Goal: Information Seeking & Learning: Check status

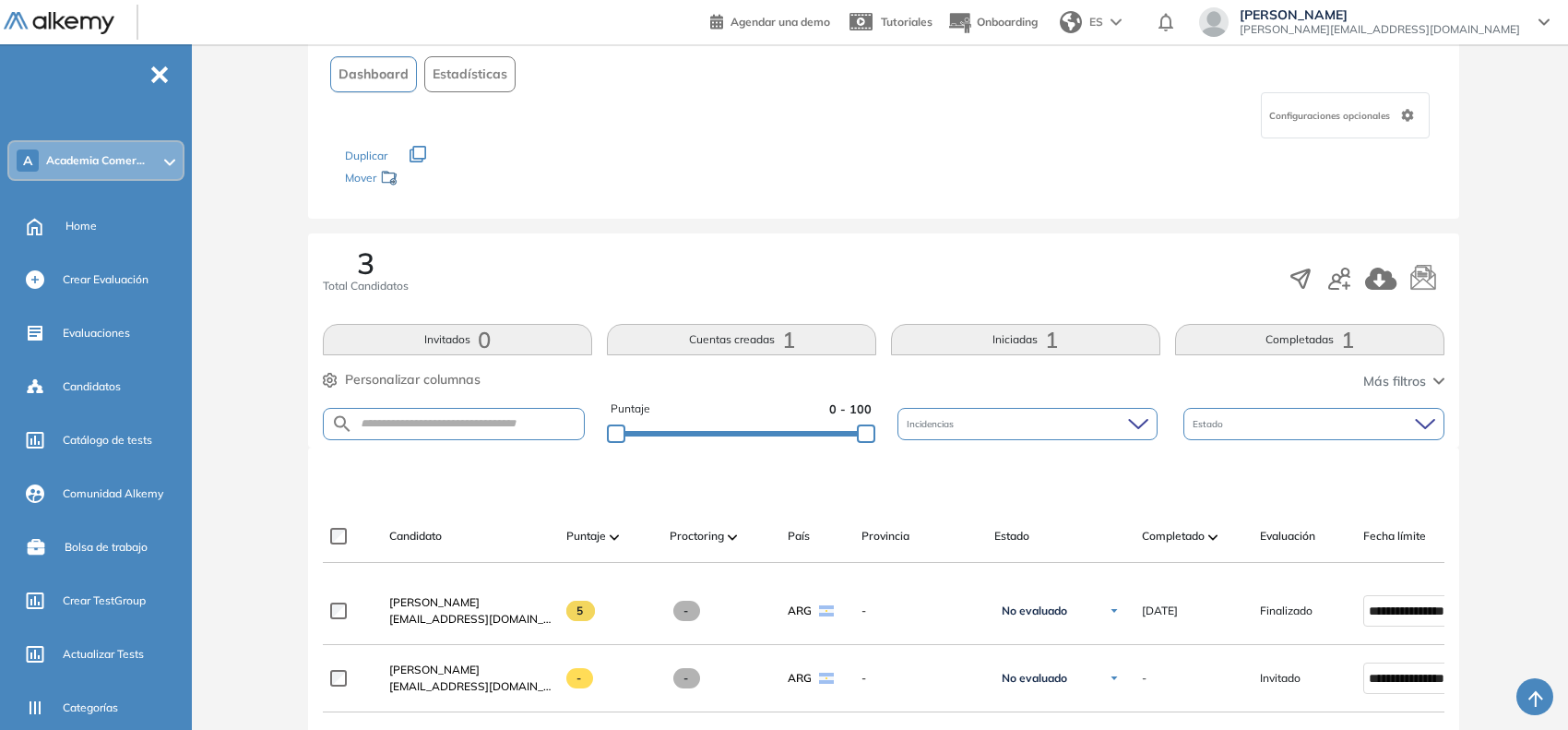
click at [171, 163] on icon at bounding box center [170, 162] width 12 height 8
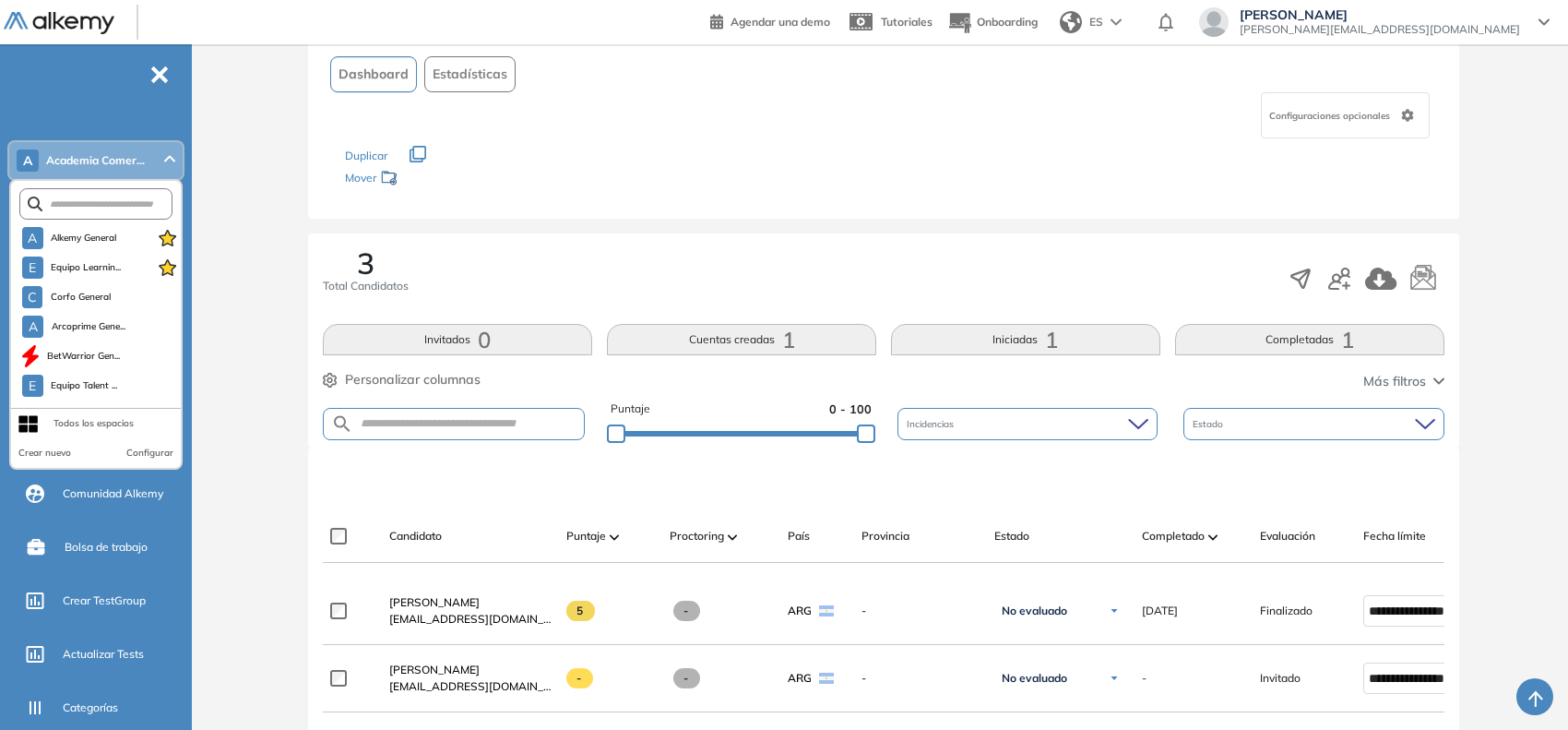
click at [120, 194] on form at bounding box center [96, 203] width 153 height 32
click at [67, 235] on span "Alkemy General" at bounding box center [83, 237] width 66 height 14
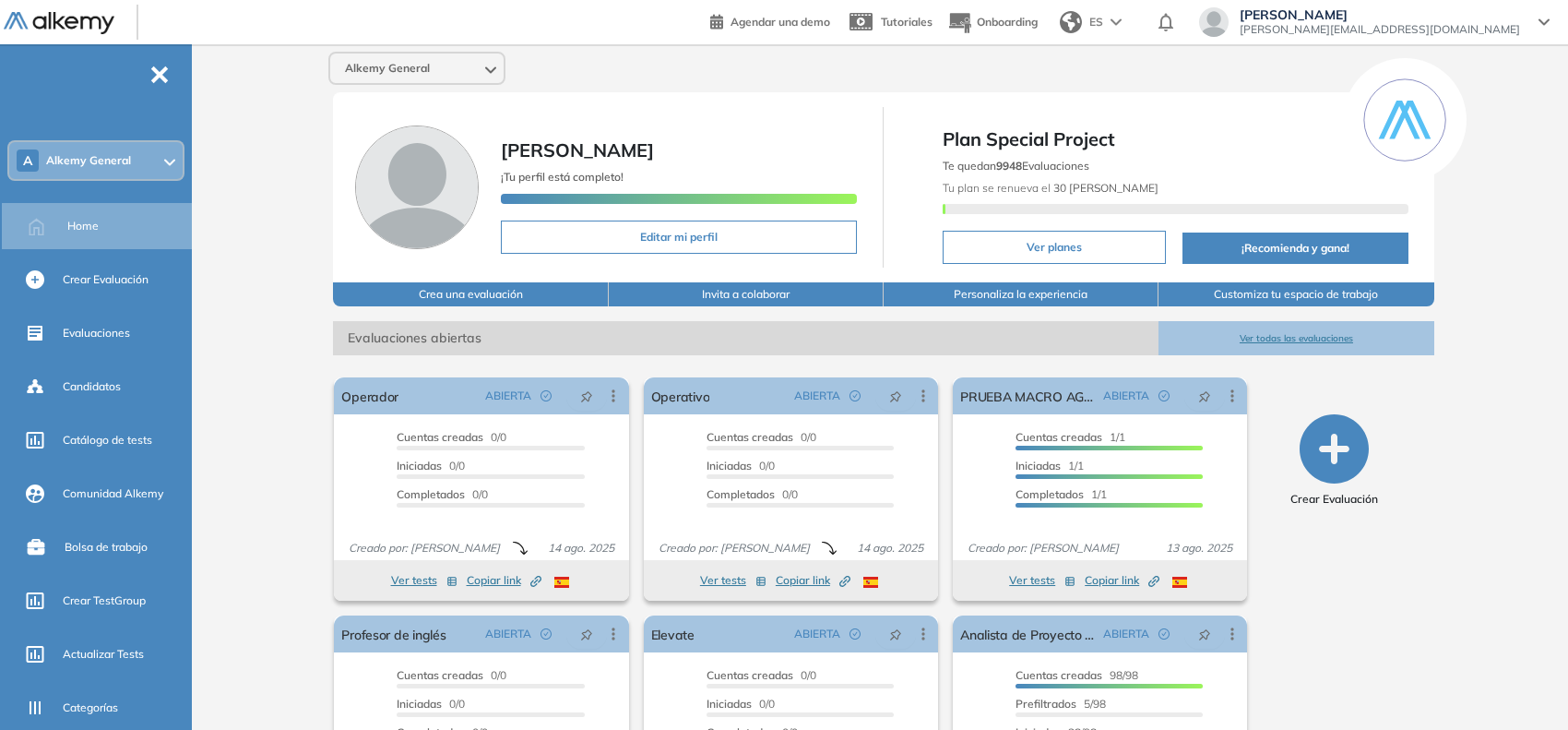
click at [128, 158] on span "Alkemy General" at bounding box center [88, 160] width 84 height 14
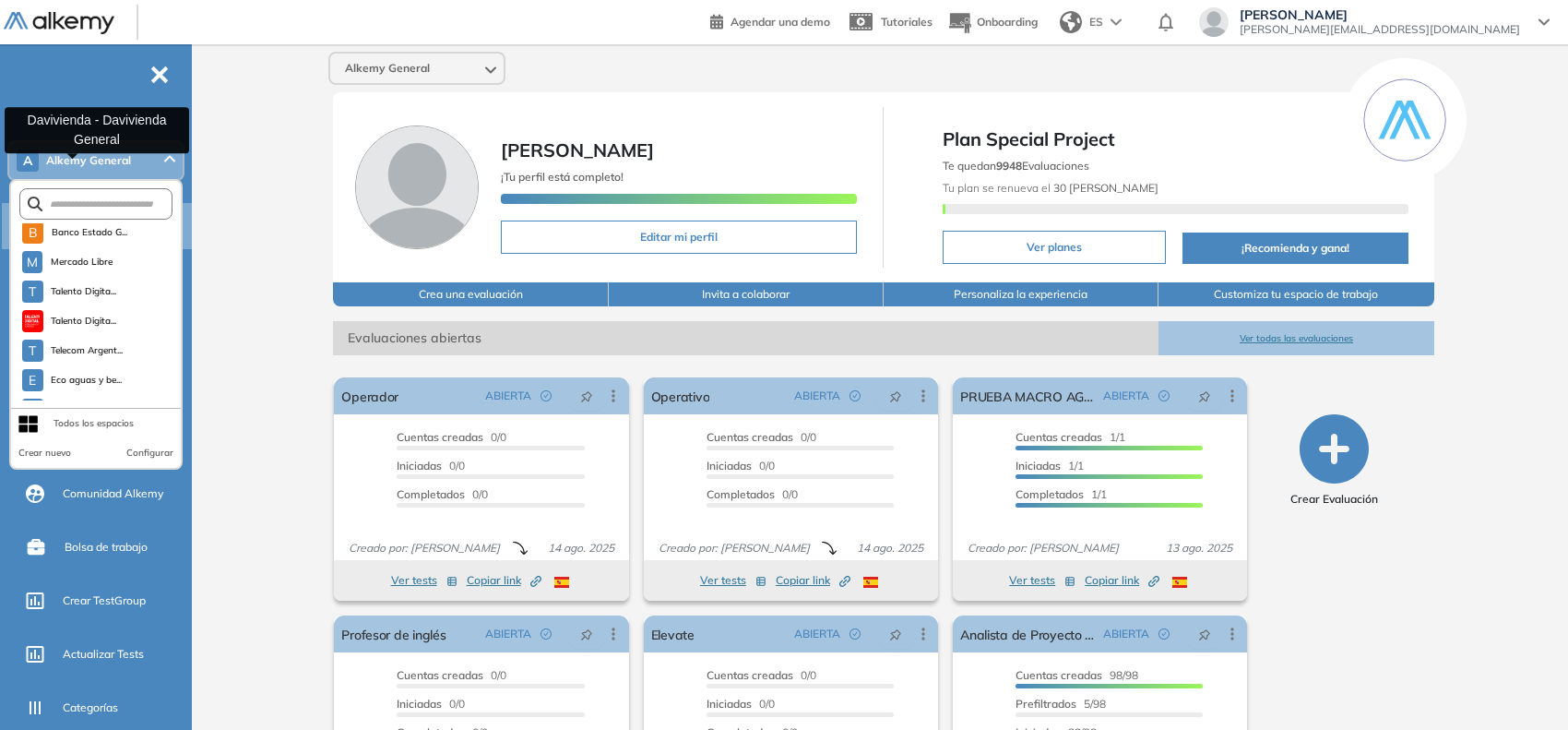
scroll to position [483, 0]
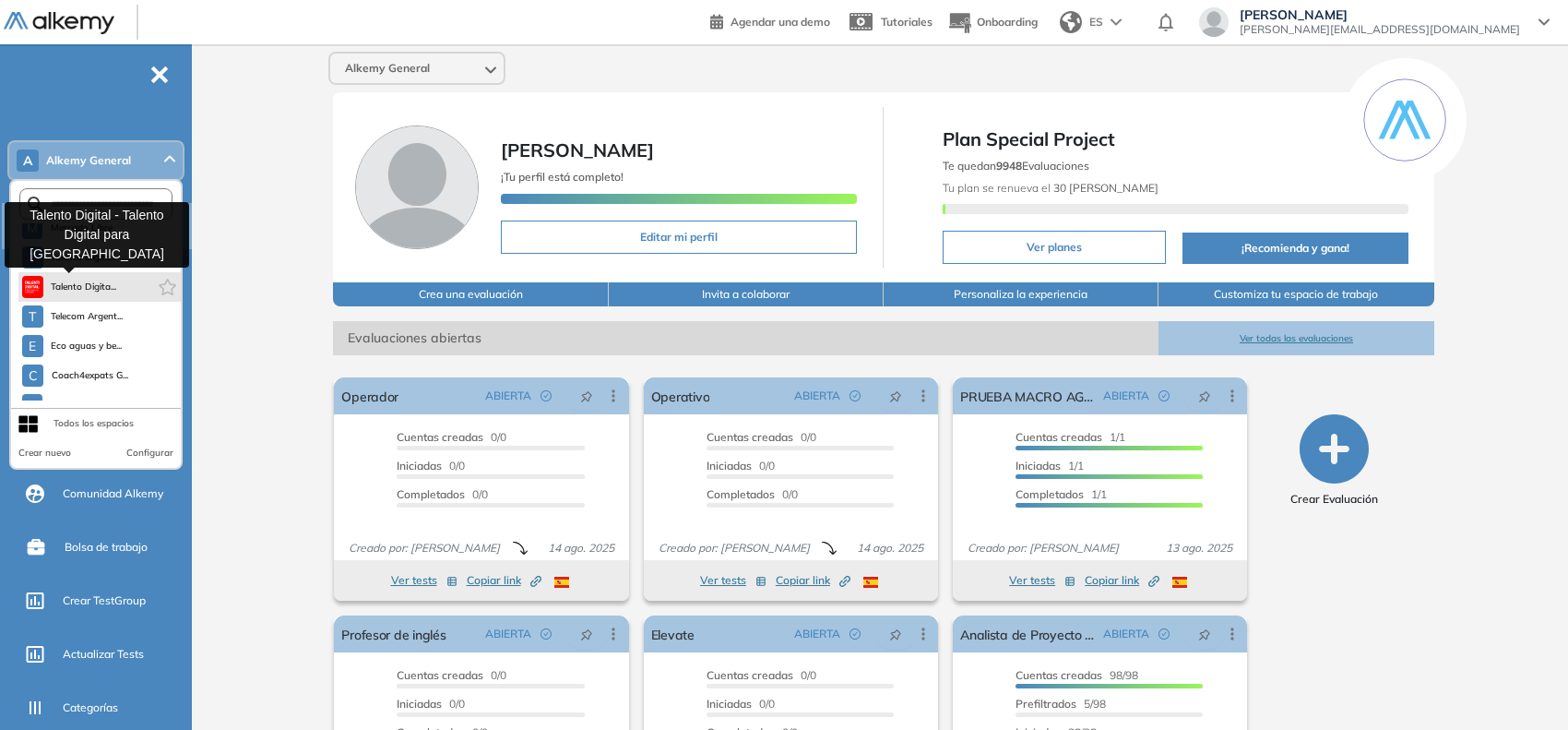
click at [79, 276] on button "Talento Digita..." at bounding box center [69, 287] width 95 height 22
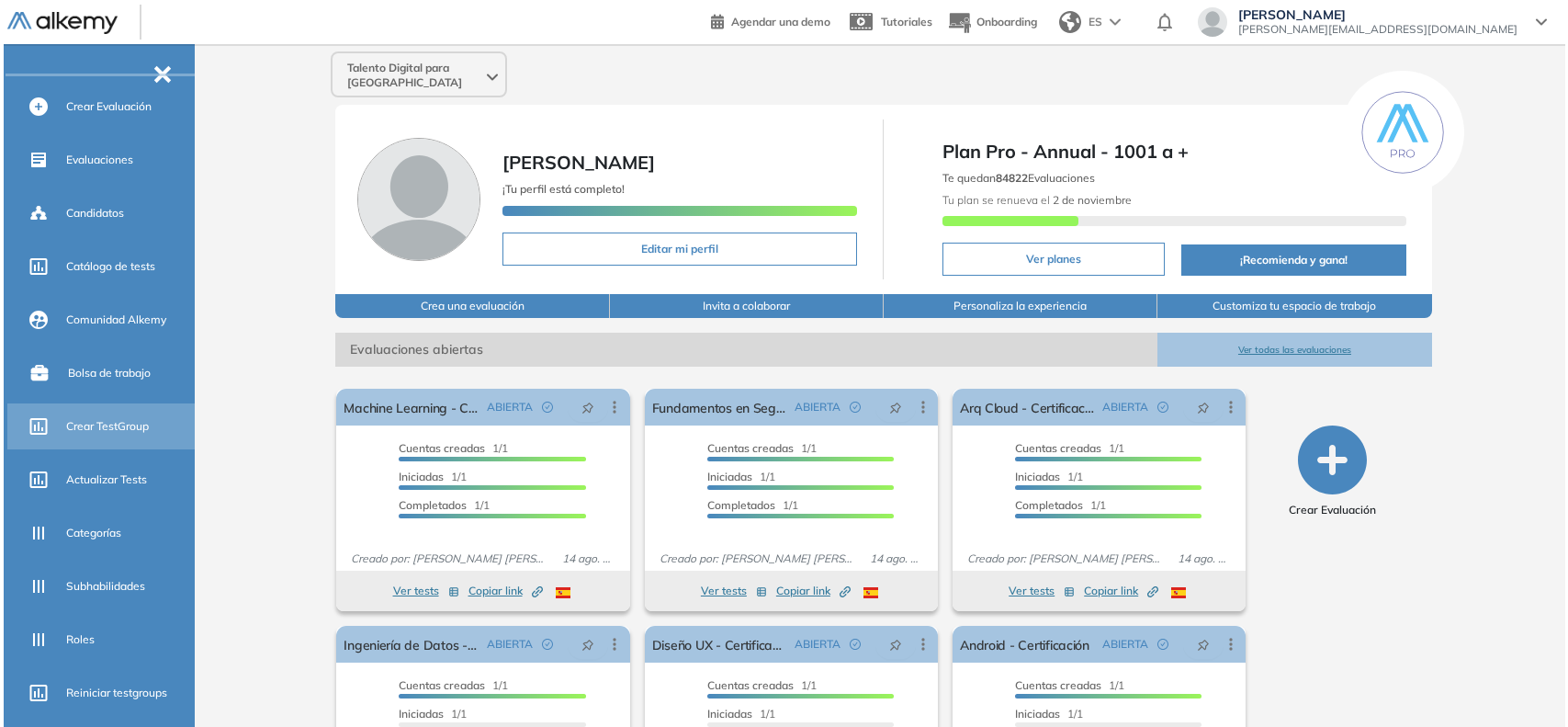
scroll to position [290, 0]
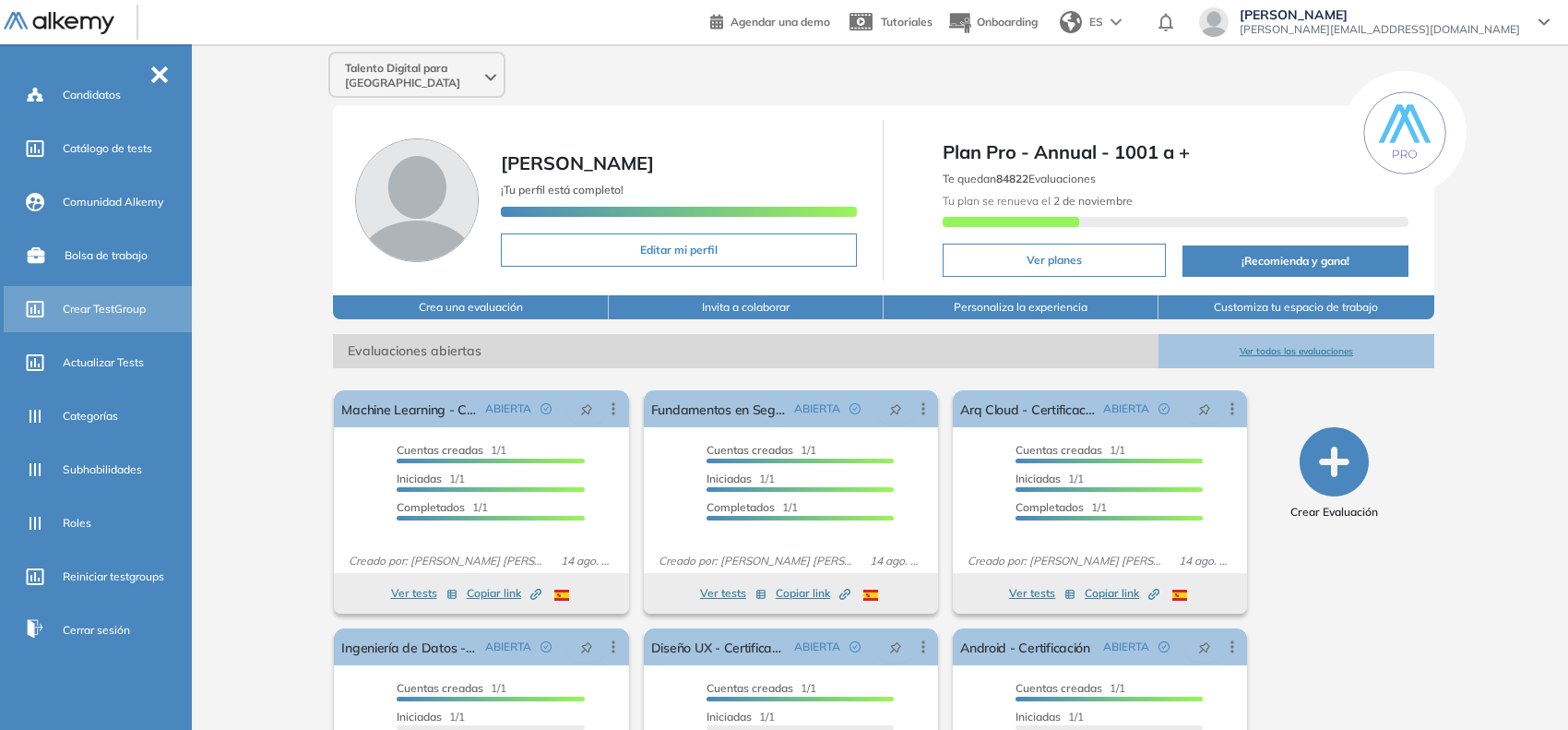
click at [103, 294] on div "Crear TestGroup" at bounding box center [125, 309] width 126 height 32
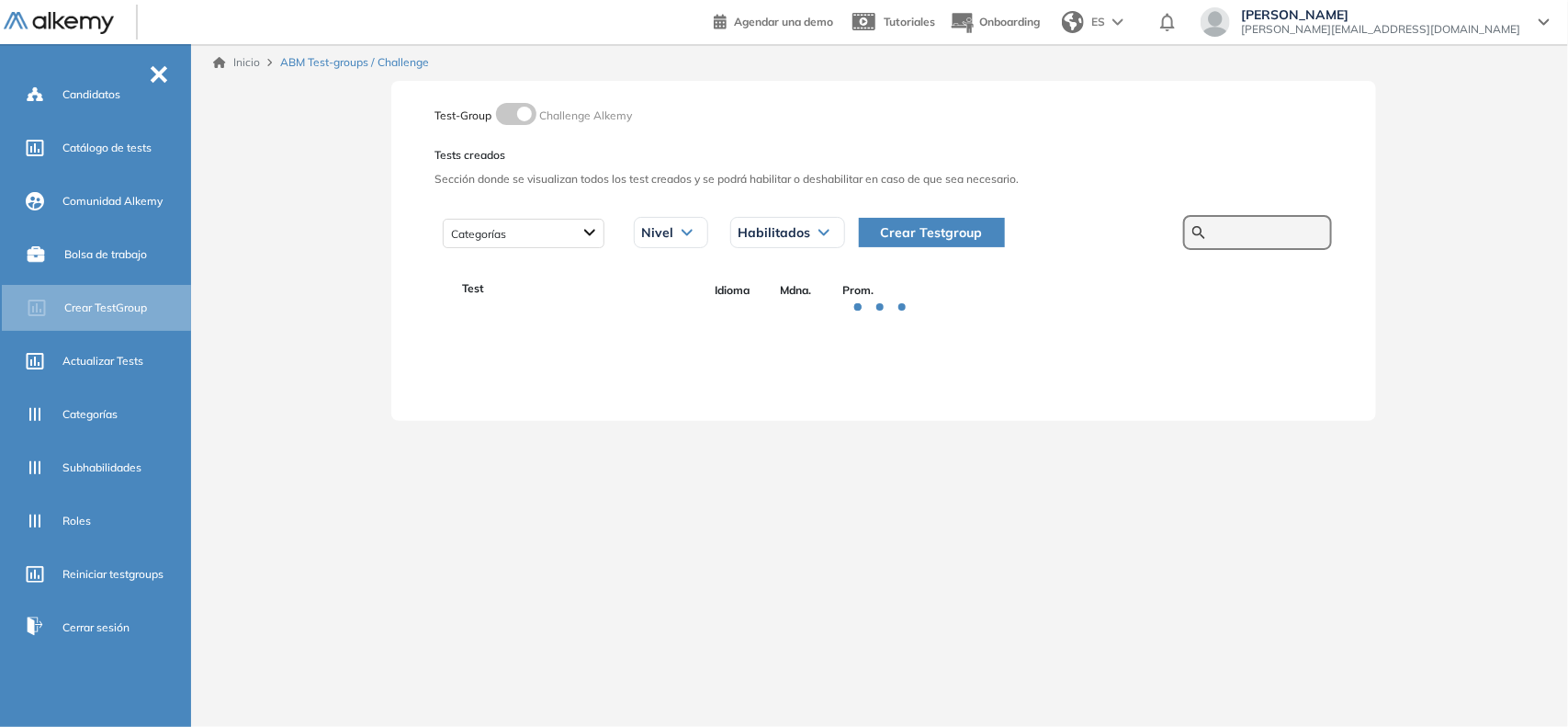
click at [1259, 232] on input "text" at bounding box center [1267, 232] width 110 height 16
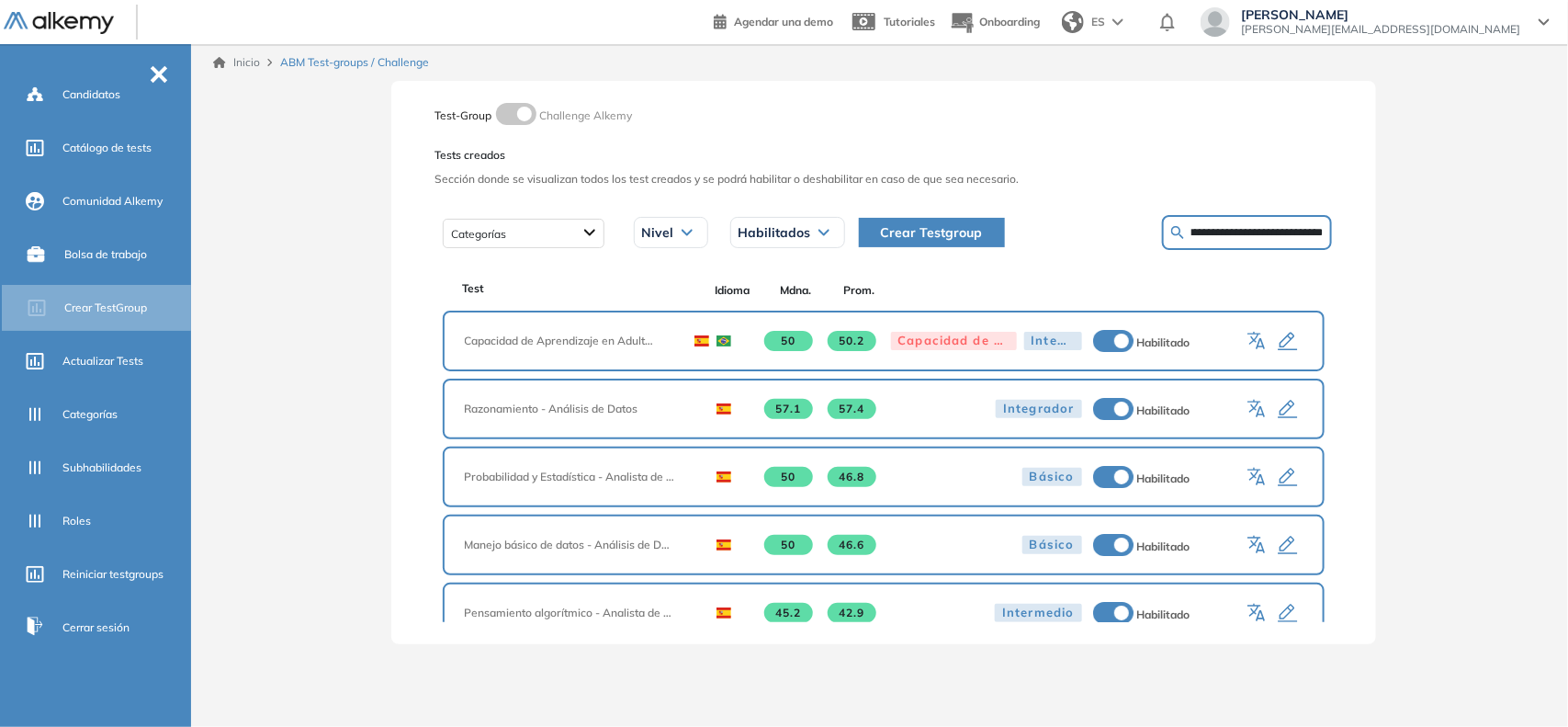
scroll to position [0, 48]
type input "**********"
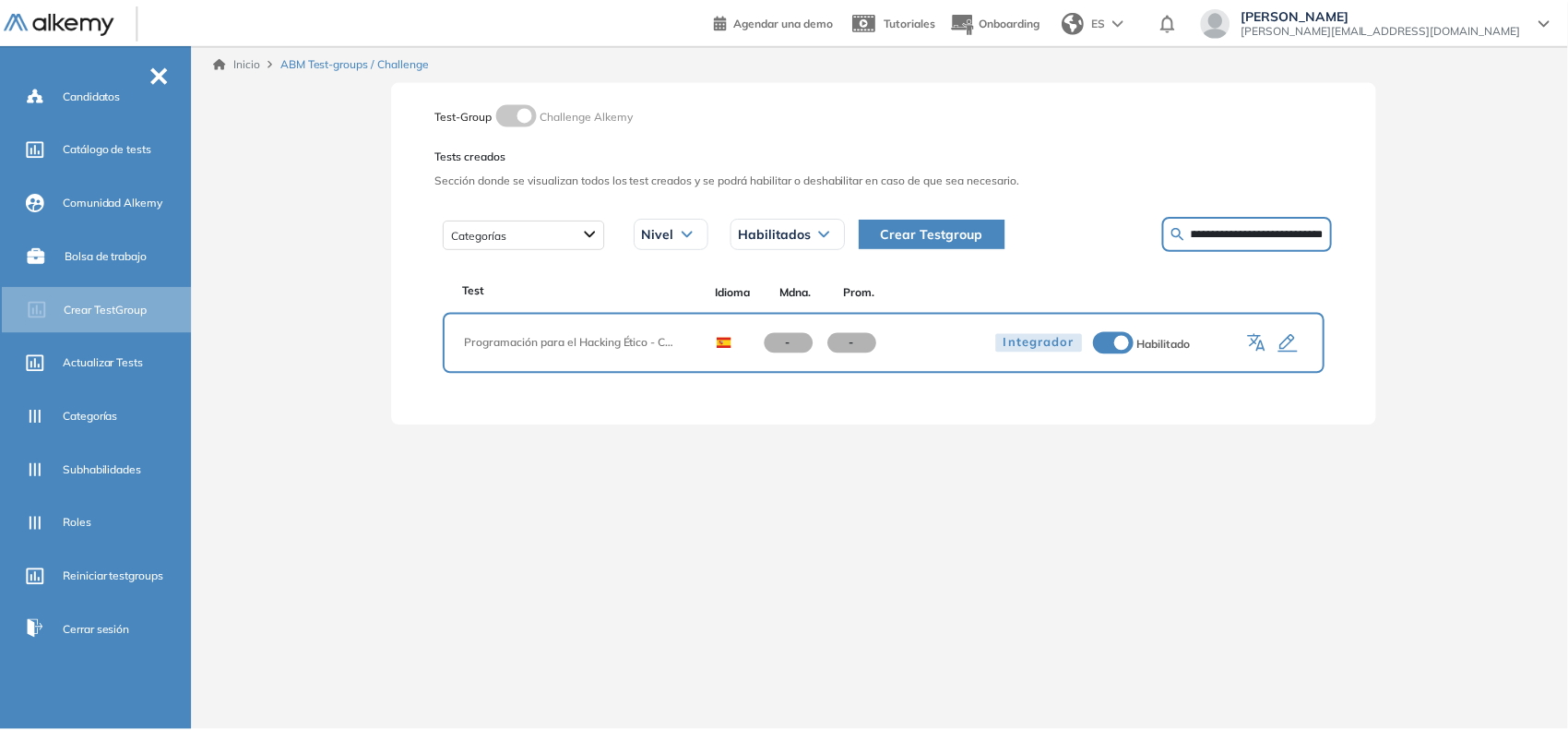
scroll to position [0, 0]
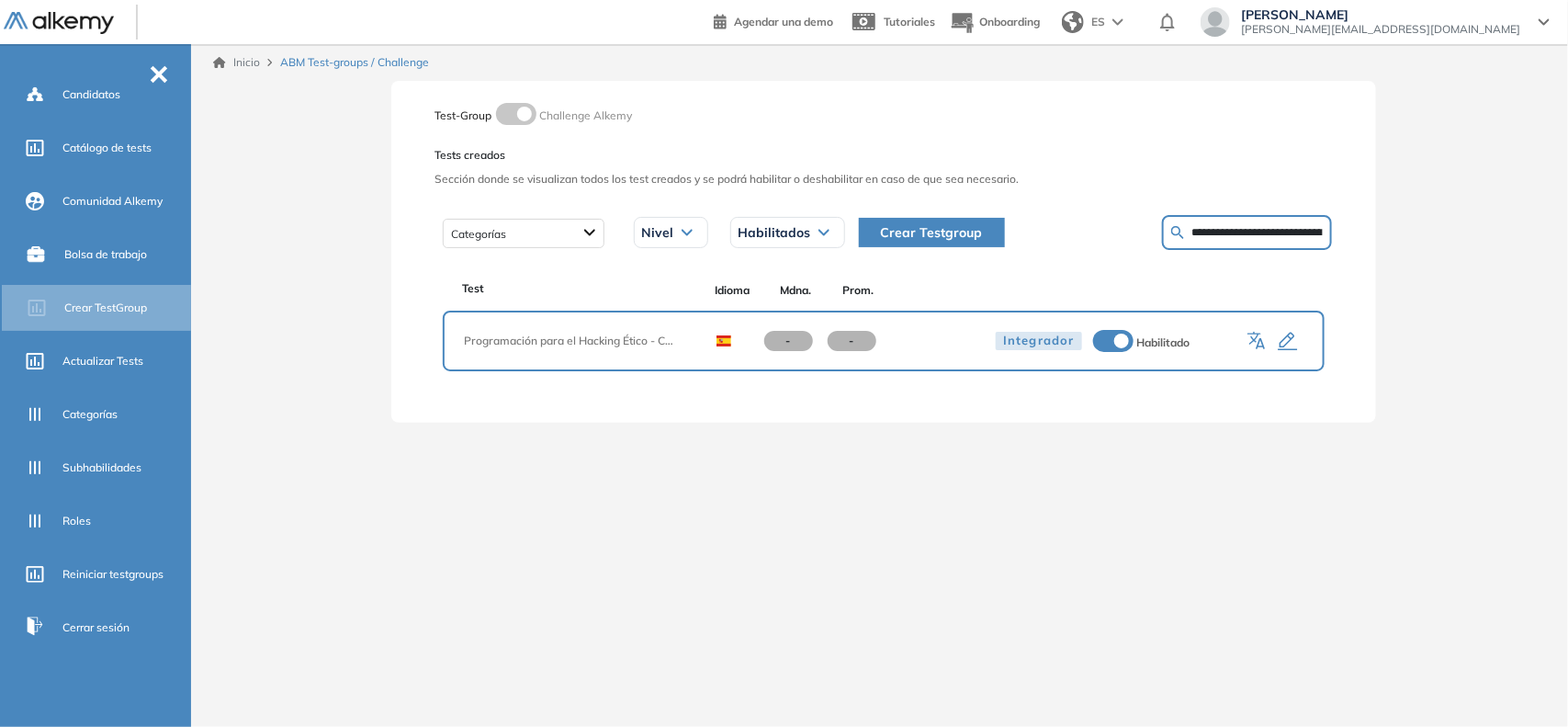
click at [1292, 345] on icon "button" at bounding box center [1287, 341] width 22 height 22
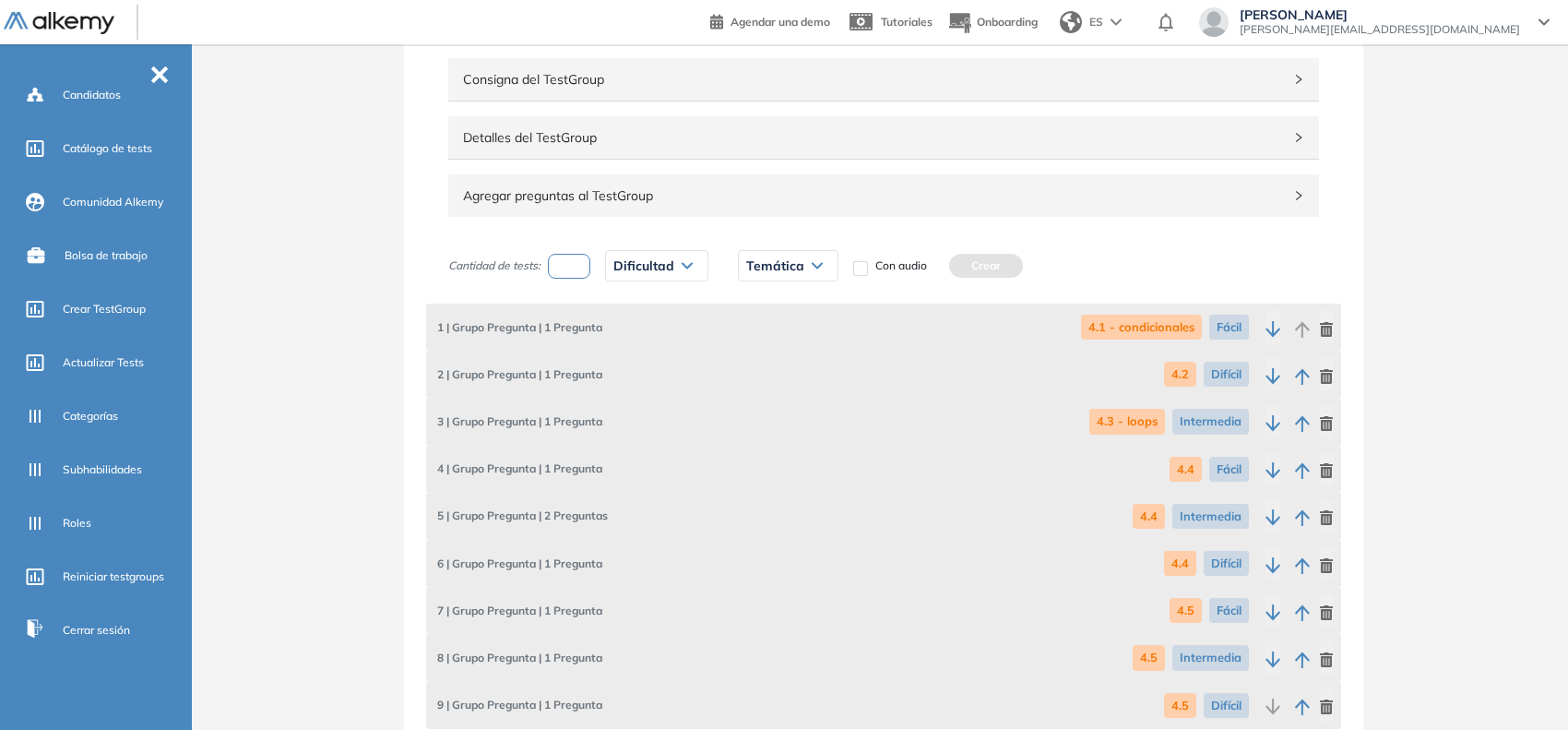
scroll to position [230, 0]
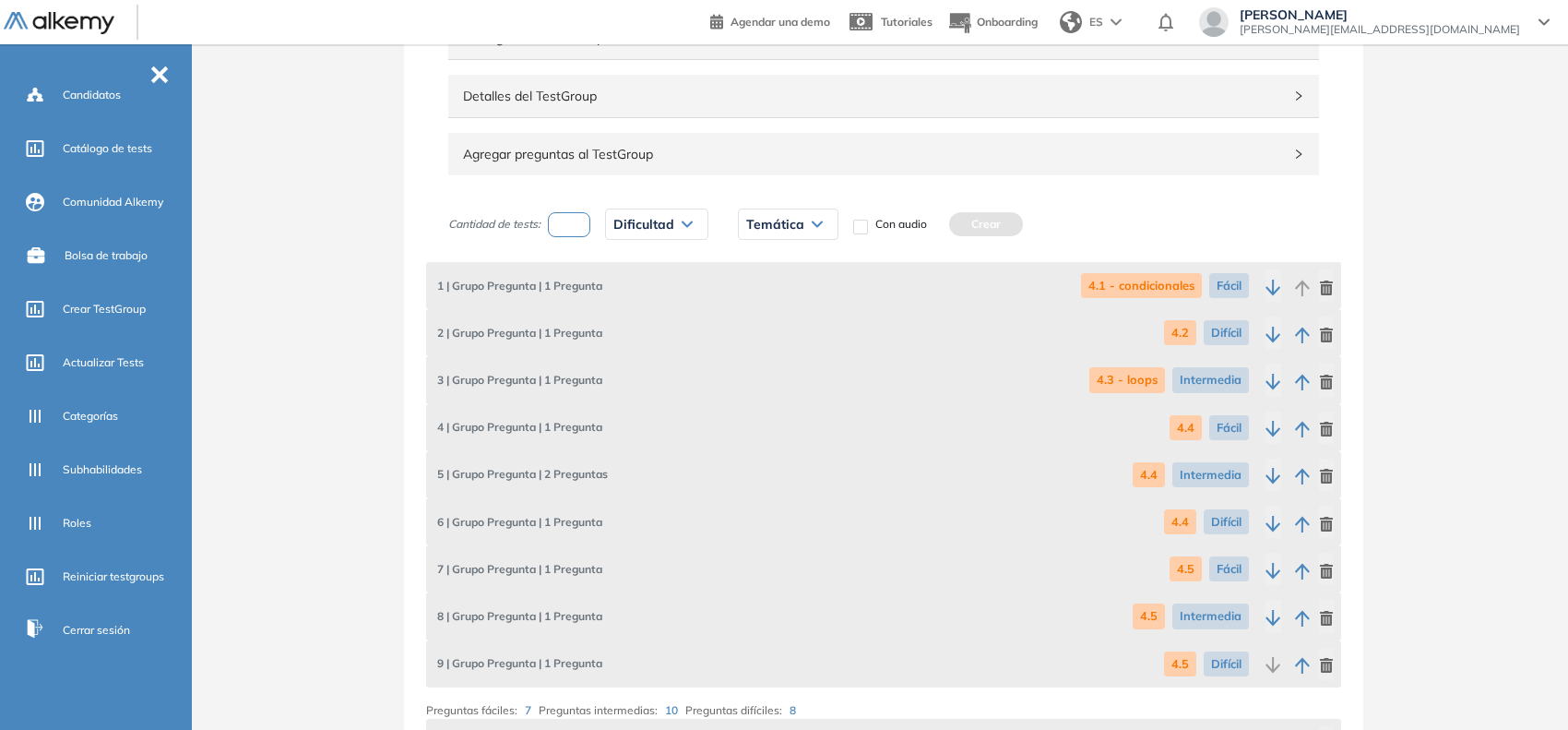
click at [1275, 292] on icon "button" at bounding box center [1273, 287] width 14 height 15
click at [1274, 327] on icon "button" at bounding box center [1274, 334] width 15 height 16
click at [1270, 379] on icon "button" at bounding box center [1274, 382] width 15 height 16
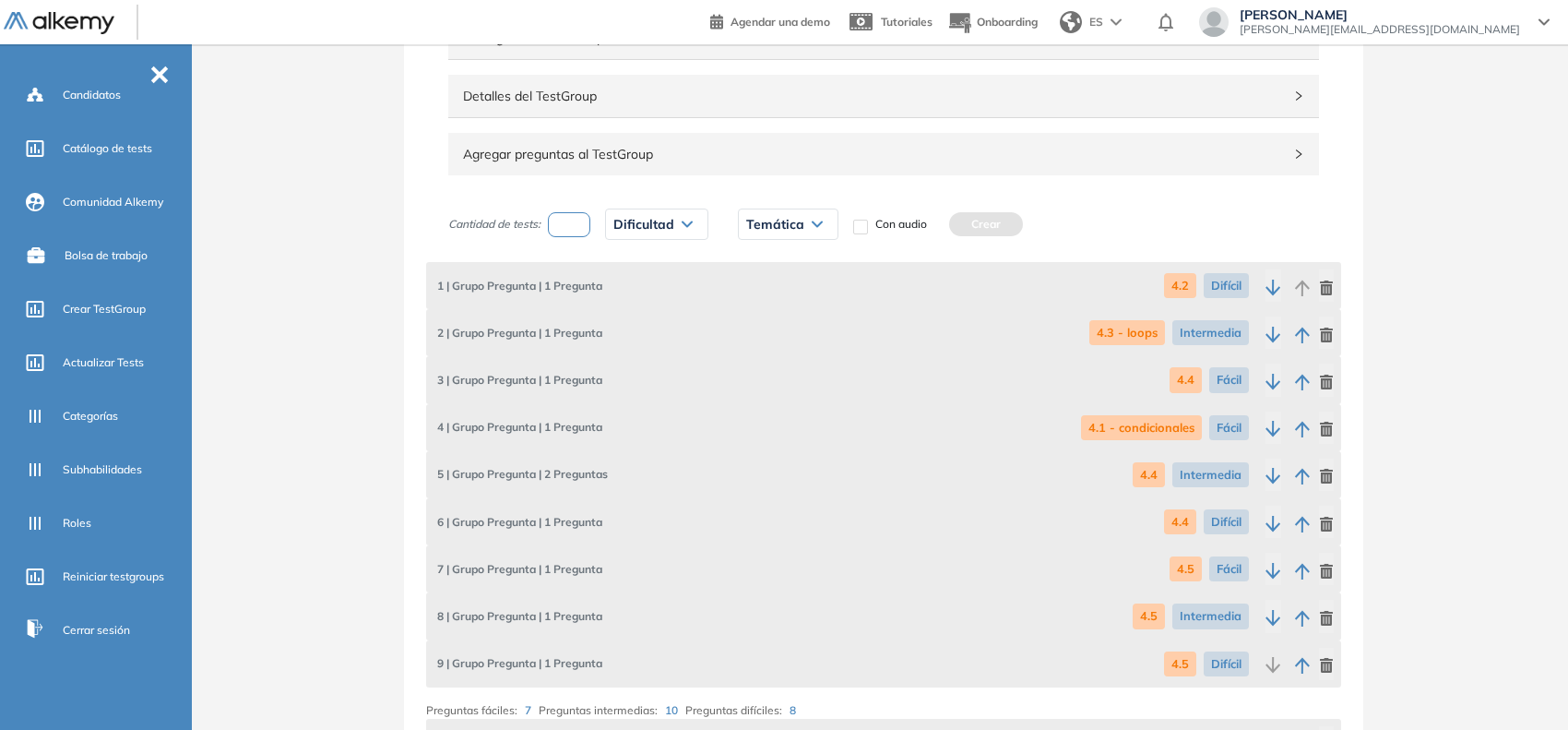
click at [1273, 412] on button "button" at bounding box center [1274, 428] width 15 height 33
click at [1270, 475] on icon "button" at bounding box center [1274, 476] width 15 height 16
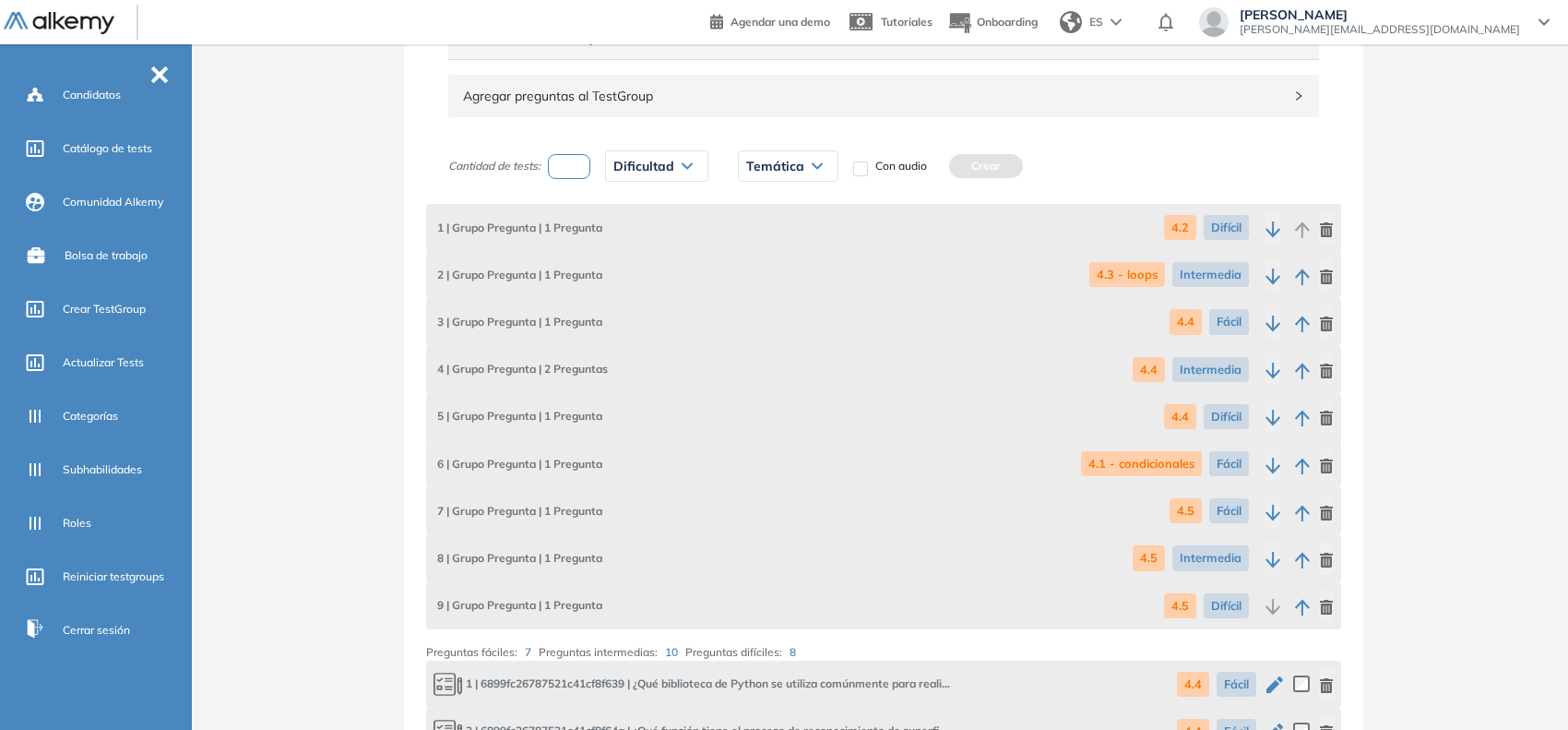
scroll to position [346, 0]
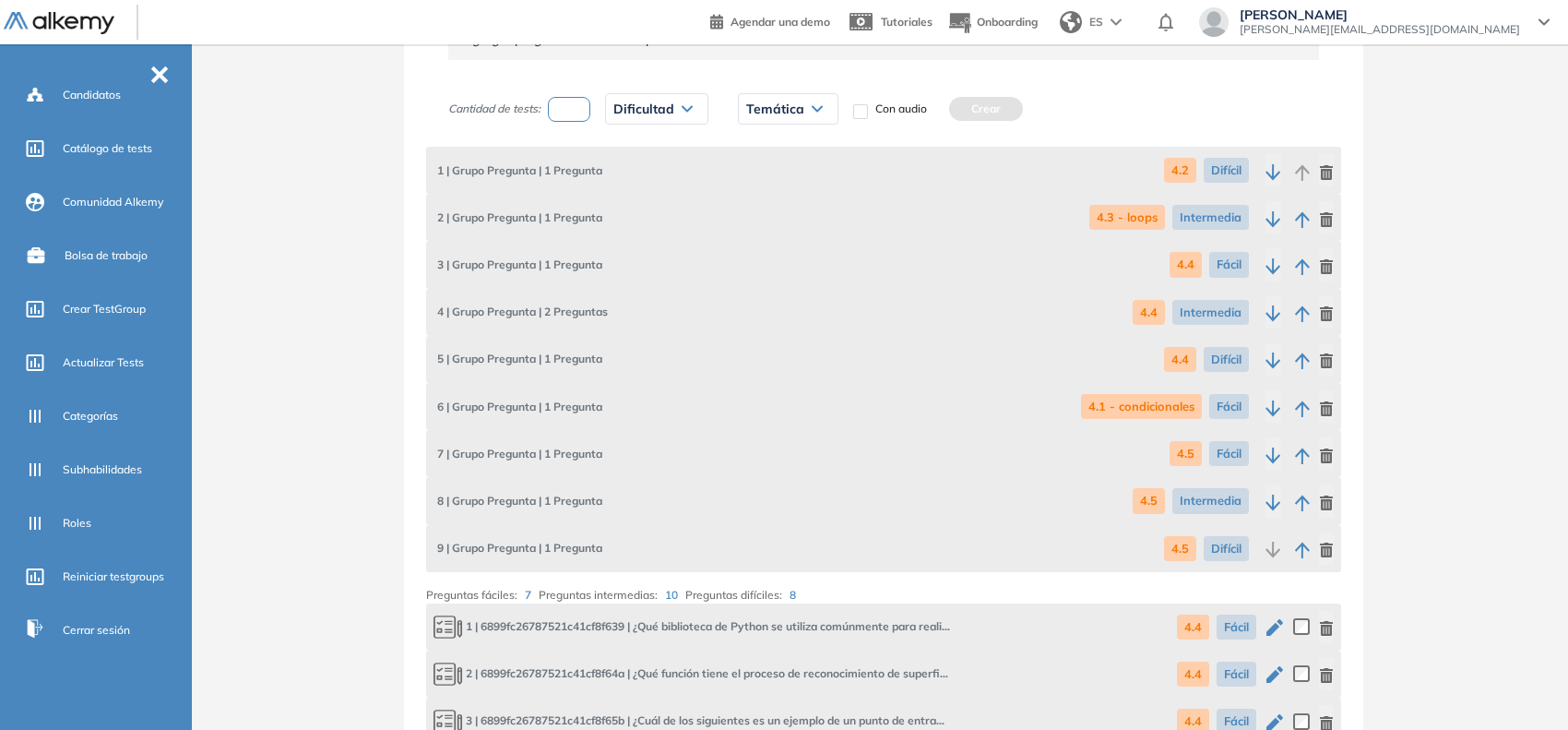
click at [1266, 407] on icon "button" at bounding box center [1274, 408] width 15 height 16
click at [1278, 455] on icon "button" at bounding box center [1273, 455] width 14 height 15
click at [1274, 498] on icon "button" at bounding box center [1274, 503] width 15 height 16
click at [1269, 177] on icon "button" at bounding box center [1274, 172] width 15 height 16
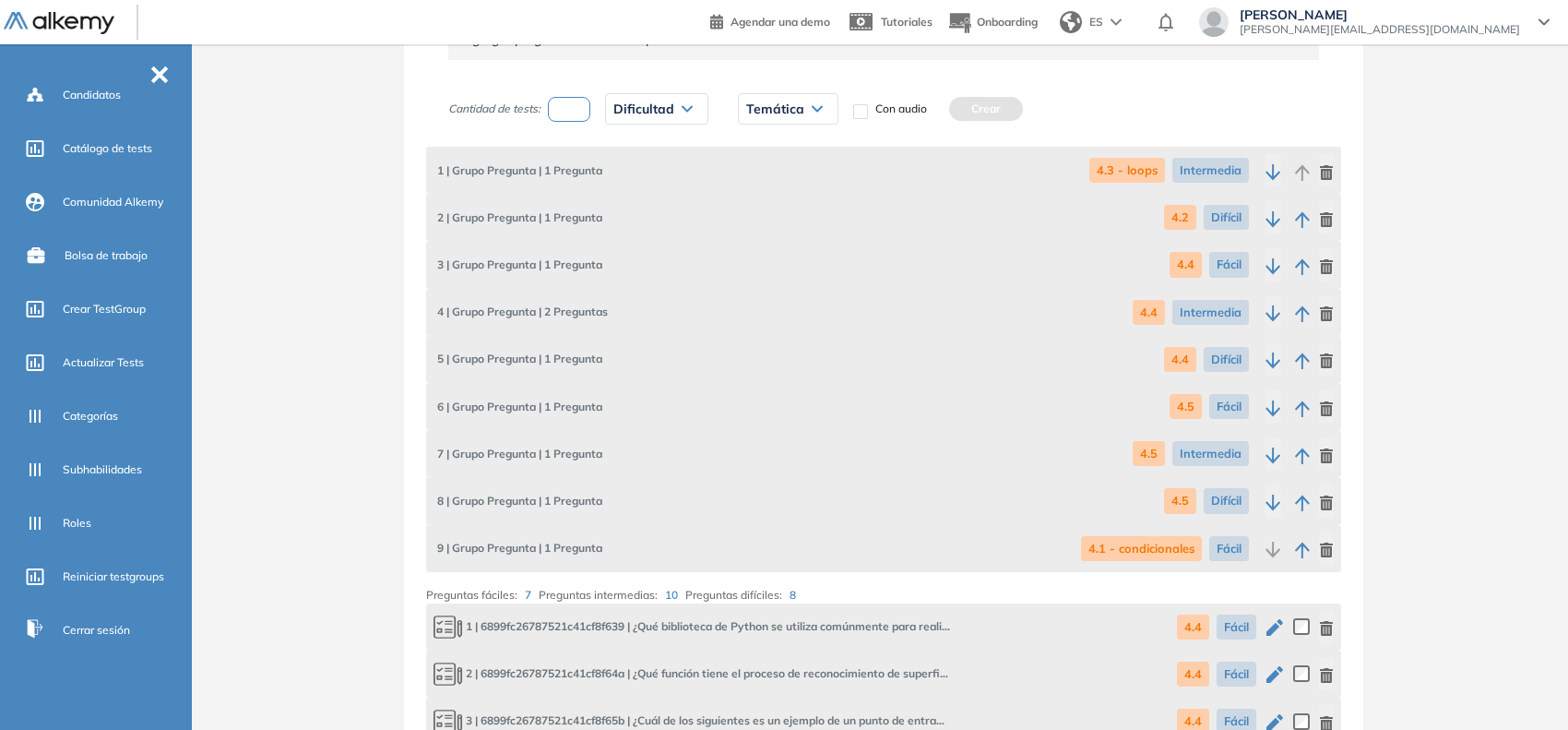
click at [1269, 222] on icon "button" at bounding box center [1274, 219] width 15 height 16
click at [1269, 255] on button "button" at bounding box center [1274, 265] width 15 height 33
click at [1274, 310] on icon "button" at bounding box center [1274, 313] width 15 height 16
click at [1277, 357] on icon "button" at bounding box center [1274, 360] width 15 height 16
click at [1278, 407] on icon "button" at bounding box center [1274, 408] width 15 height 16
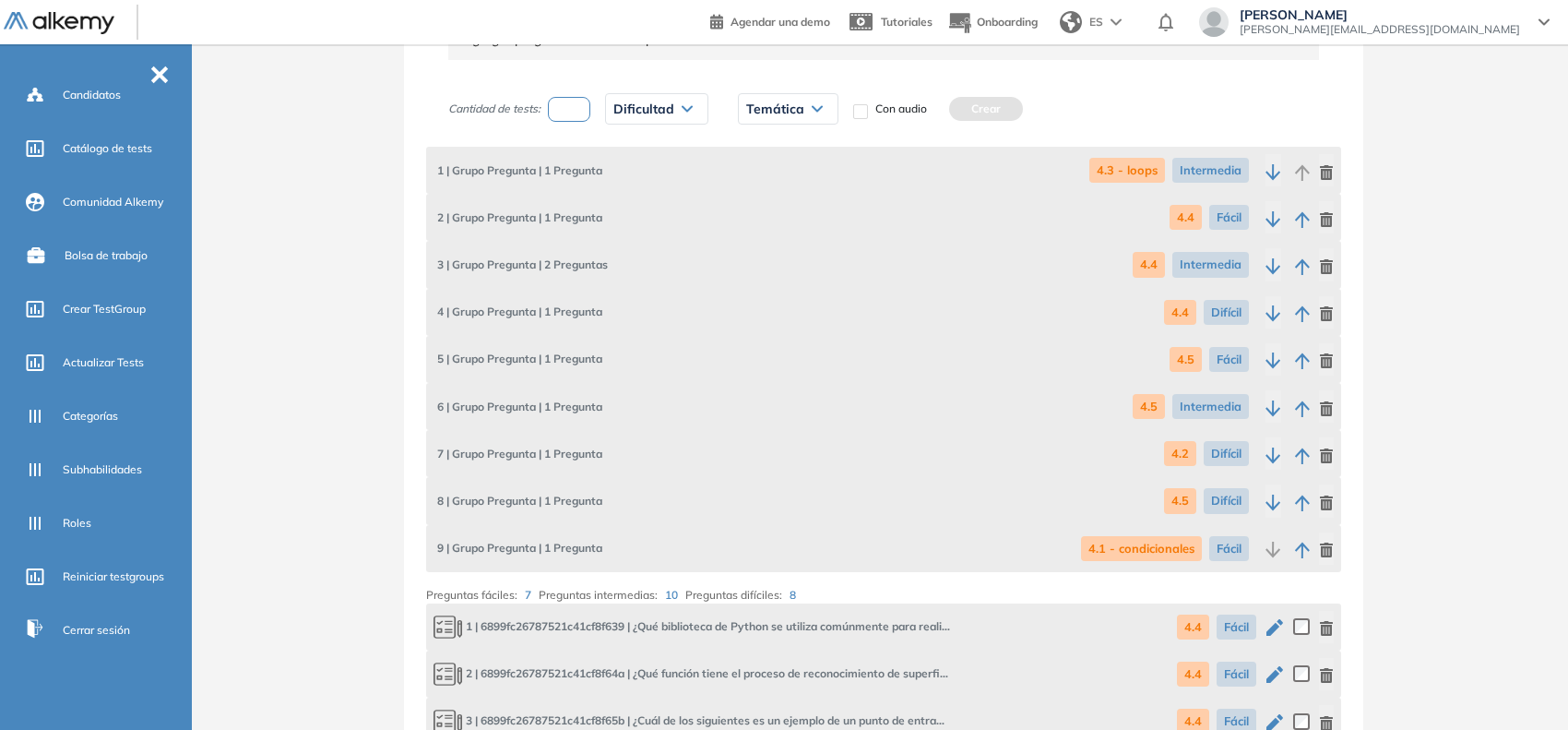
click at [1278, 441] on button "button" at bounding box center [1274, 454] width 15 height 33
click at [1277, 496] on icon "button" at bounding box center [1274, 503] width 15 height 16
click at [1271, 177] on icon "button" at bounding box center [1273, 172] width 14 height 15
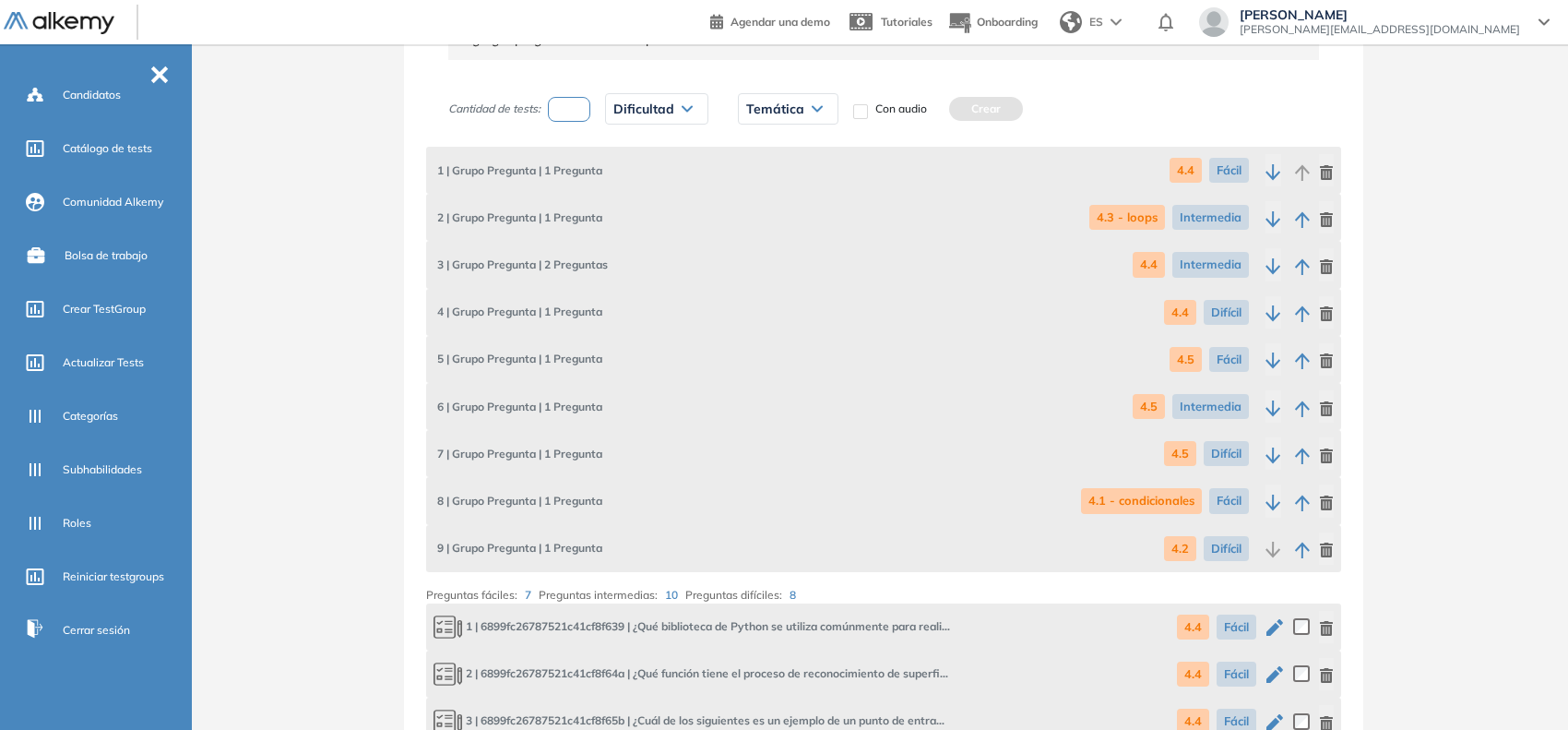
click at [1274, 218] on icon "button" at bounding box center [1274, 219] width 15 height 16
click at [1277, 266] on icon "button" at bounding box center [1274, 266] width 15 height 16
click at [1270, 315] on icon "button" at bounding box center [1274, 313] width 15 height 16
click at [1270, 348] on button "button" at bounding box center [1274, 360] width 15 height 33
click at [1275, 398] on button "button" at bounding box center [1274, 407] width 15 height 33
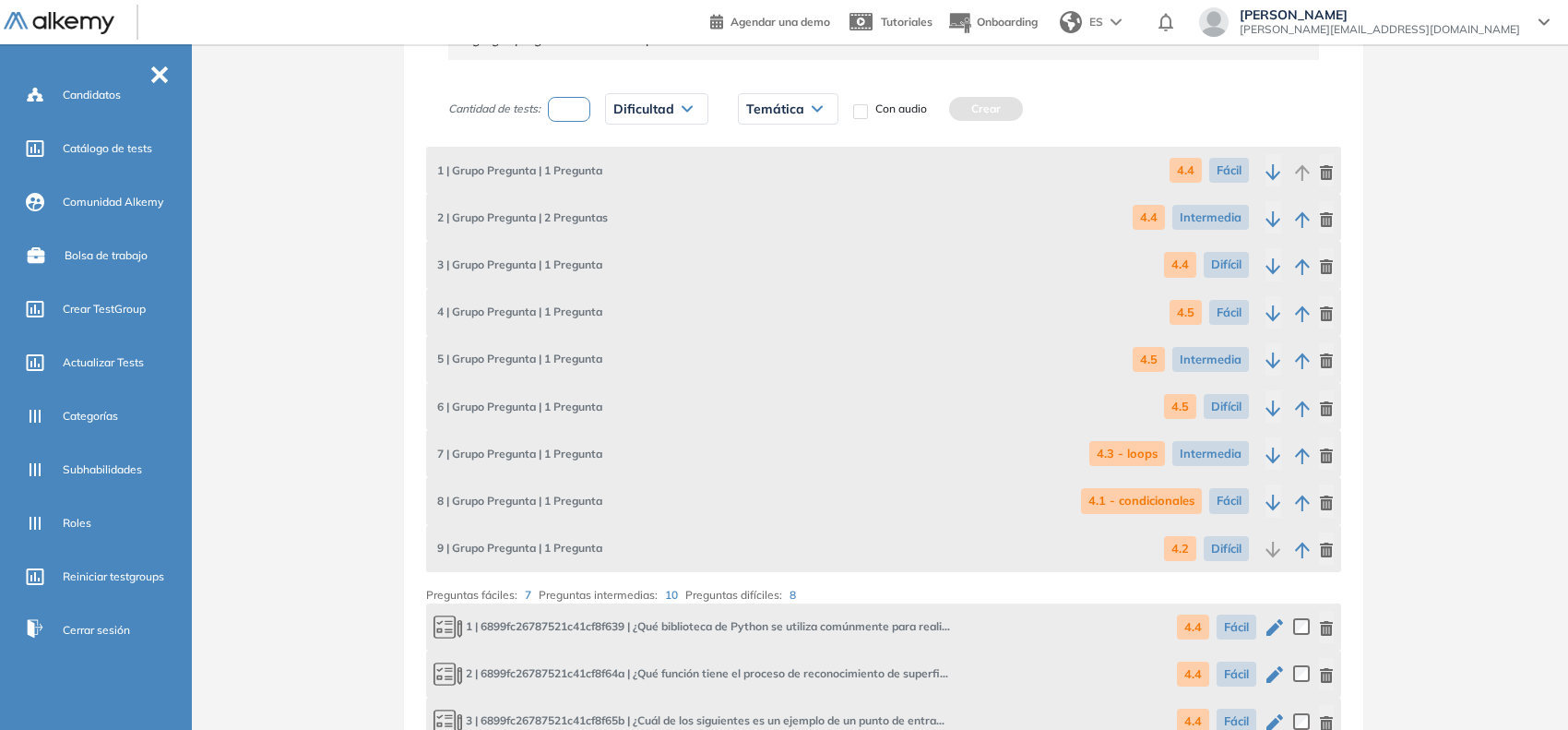
click at [1267, 447] on icon "button" at bounding box center [1274, 455] width 15 height 16
click at [1269, 491] on button "button" at bounding box center [1274, 501] width 15 height 33
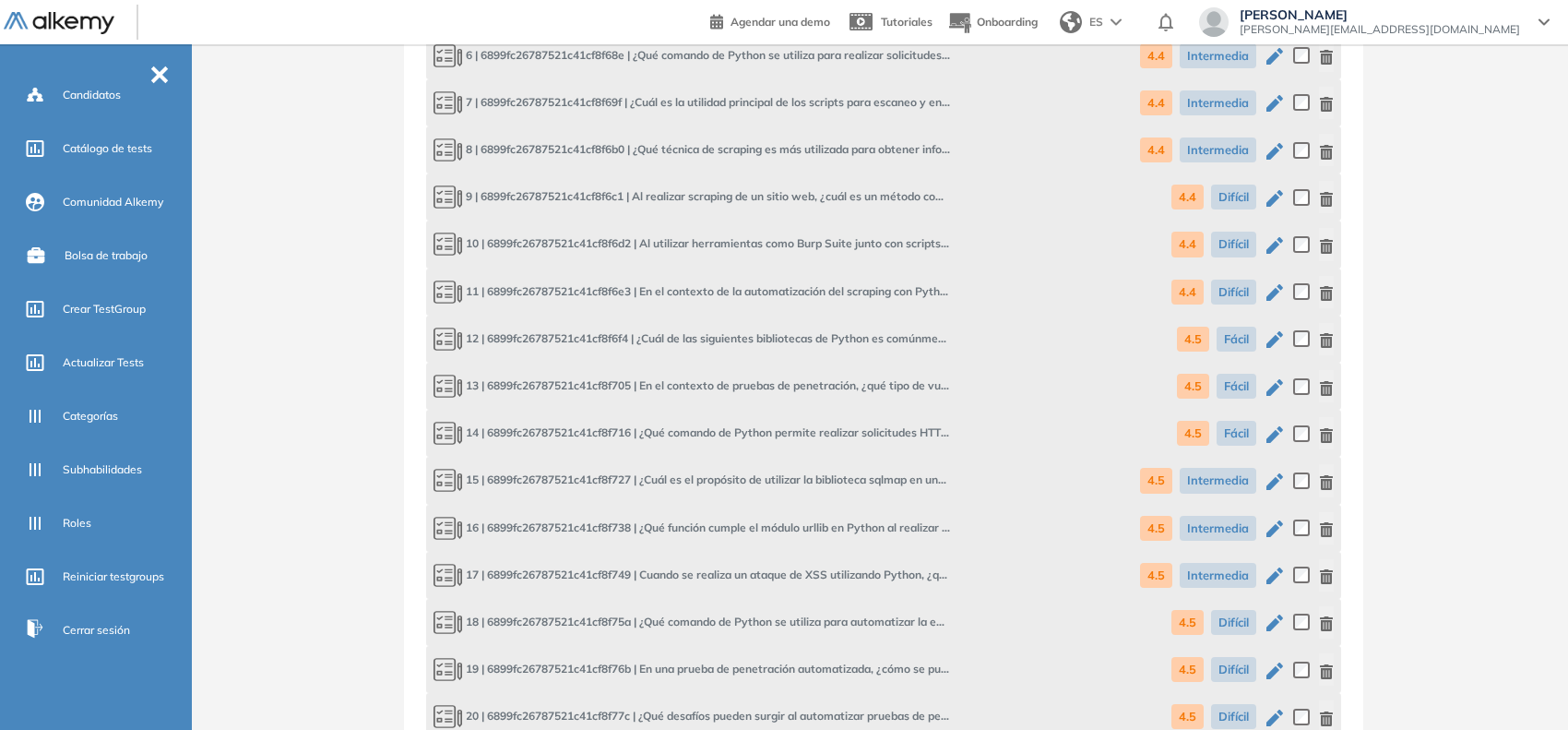
scroll to position [1555, 0]
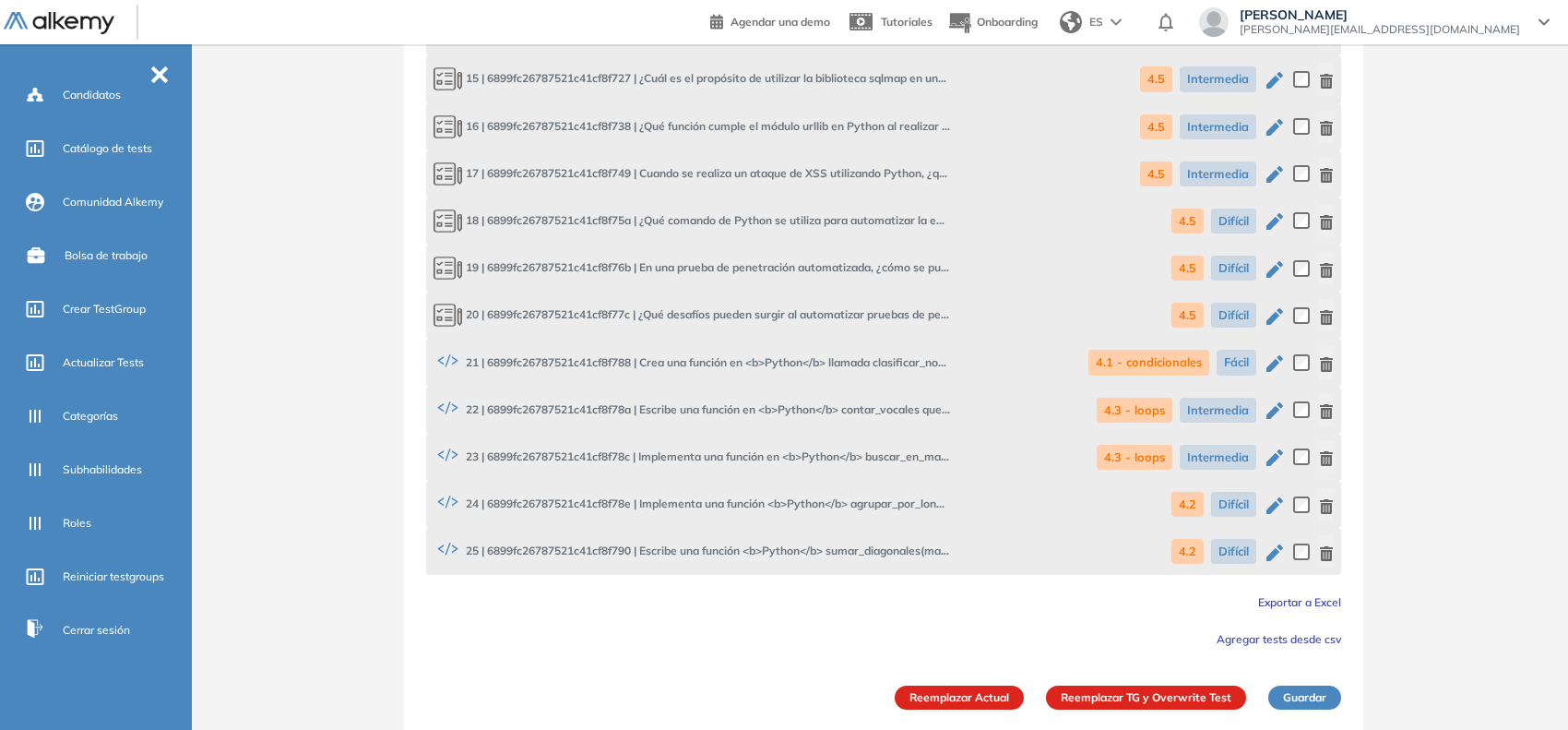
click at [1199, 694] on button "Reemplazar TG y Overwrite Test" at bounding box center [1146, 697] width 200 height 24
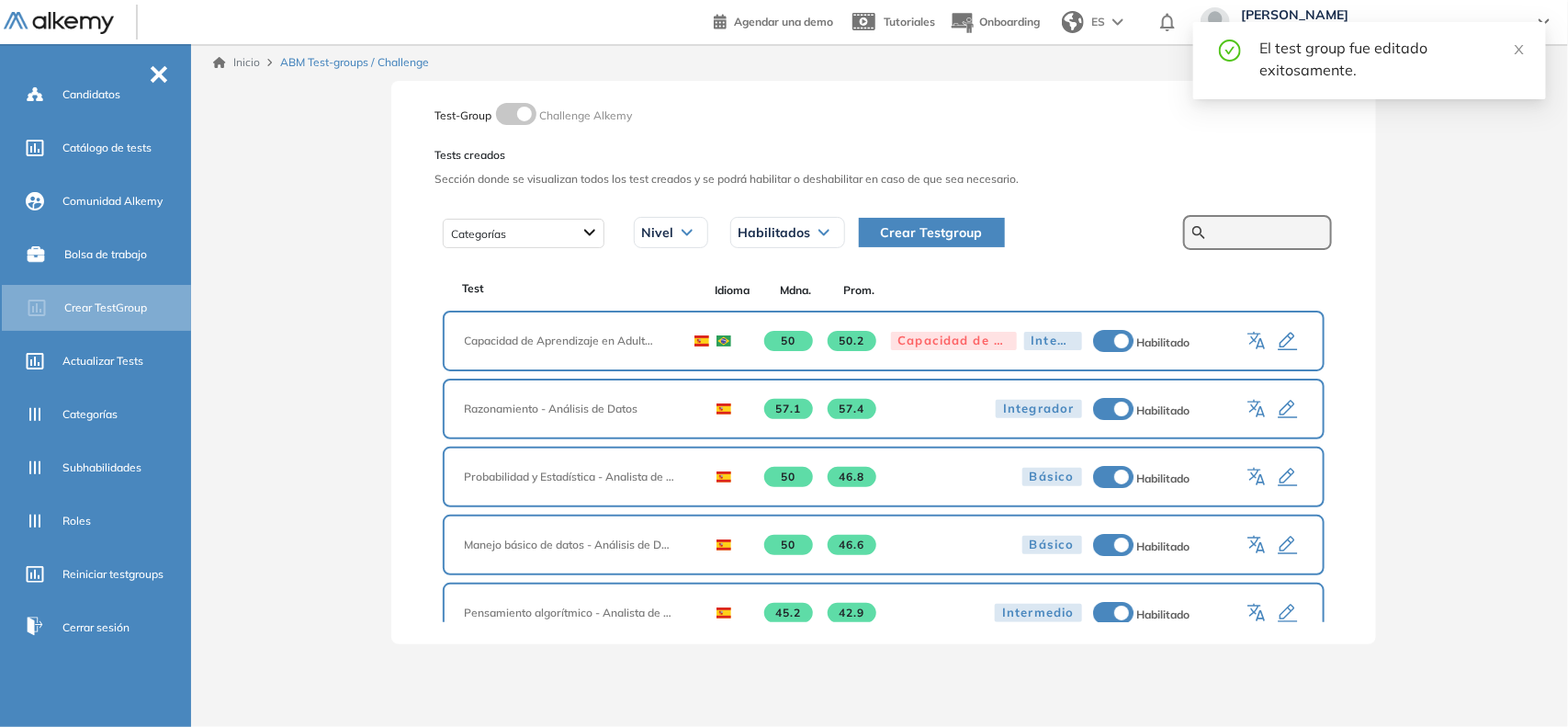
click at [1244, 239] on input "text" at bounding box center [1267, 232] width 110 height 16
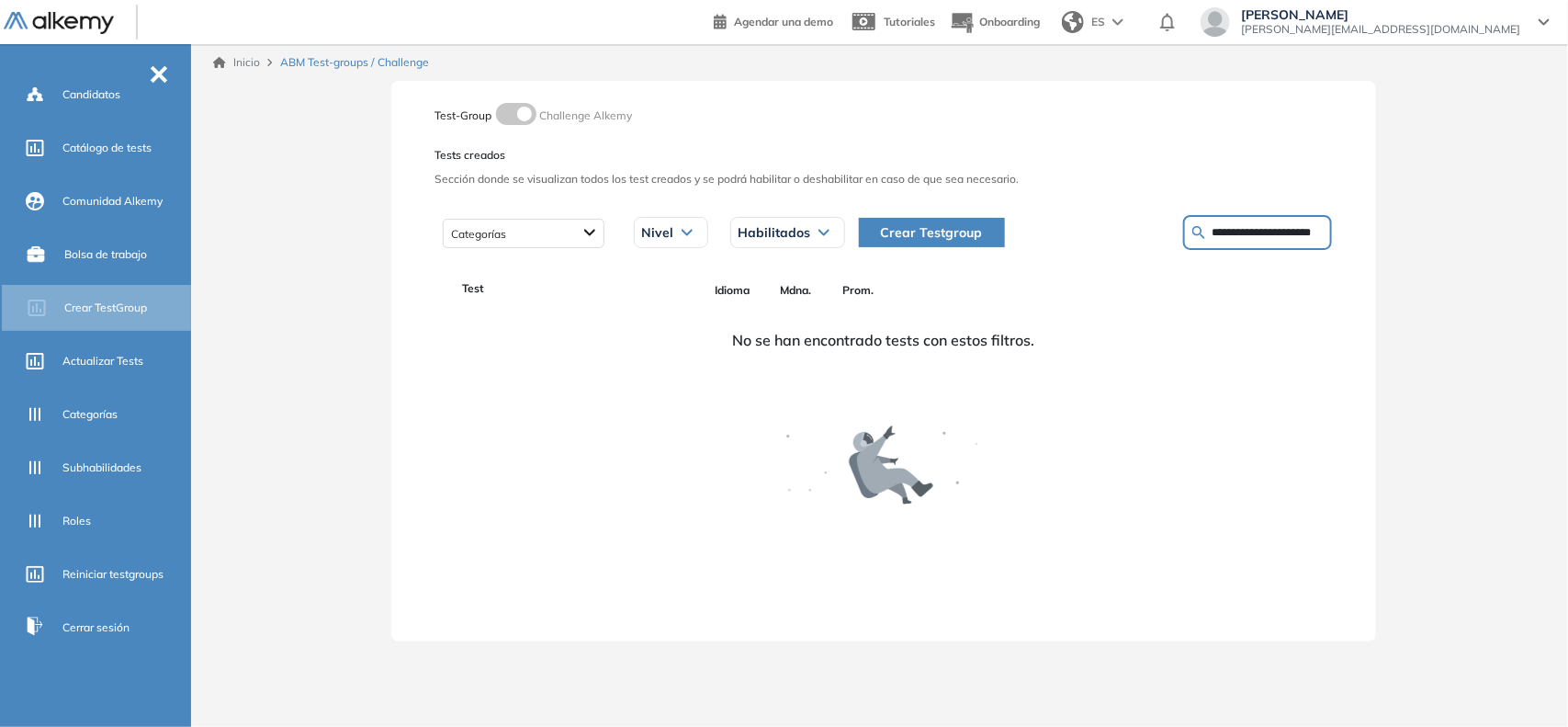
click at [1293, 227] on input "**********" at bounding box center [1267, 232] width 110 height 16
type input "**********"
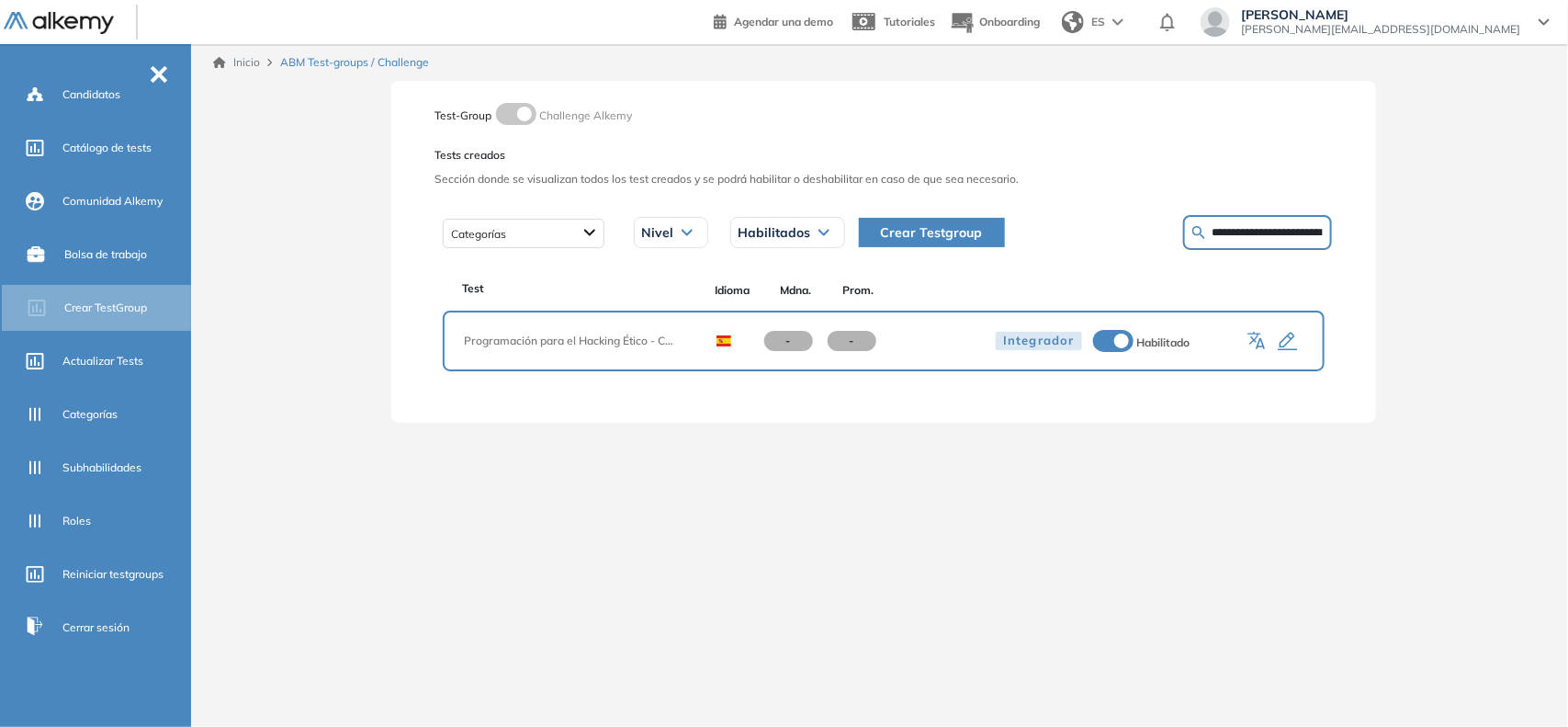
click at [1297, 329] on button "button" at bounding box center [1287, 340] width 22 height 24
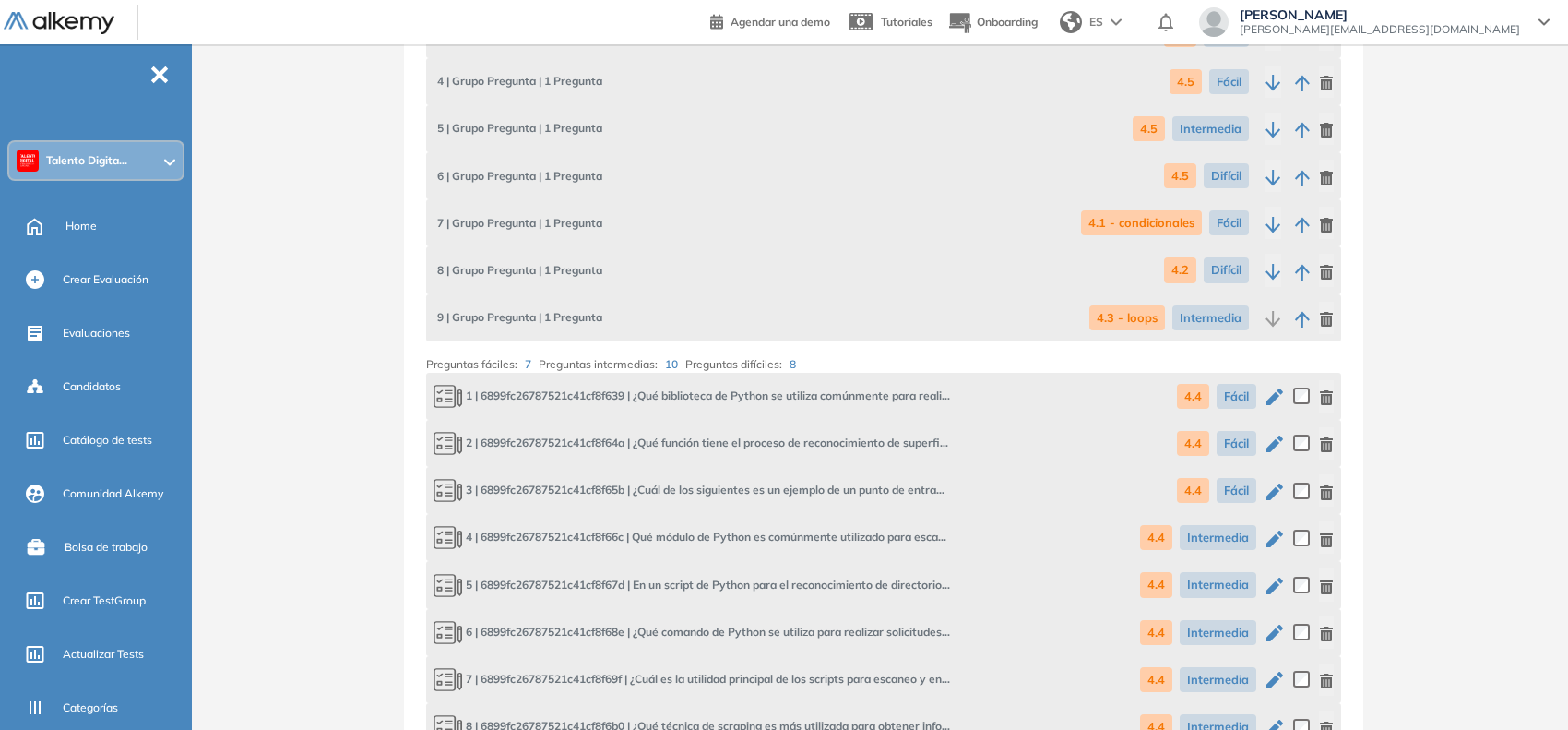
drag, startPoint x: 97, startPoint y: 213, endPoint x: 855, endPoint y: 125, distance: 763.1
click at [97, 213] on div "Home" at bounding box center [127, 225] width 123 height 32
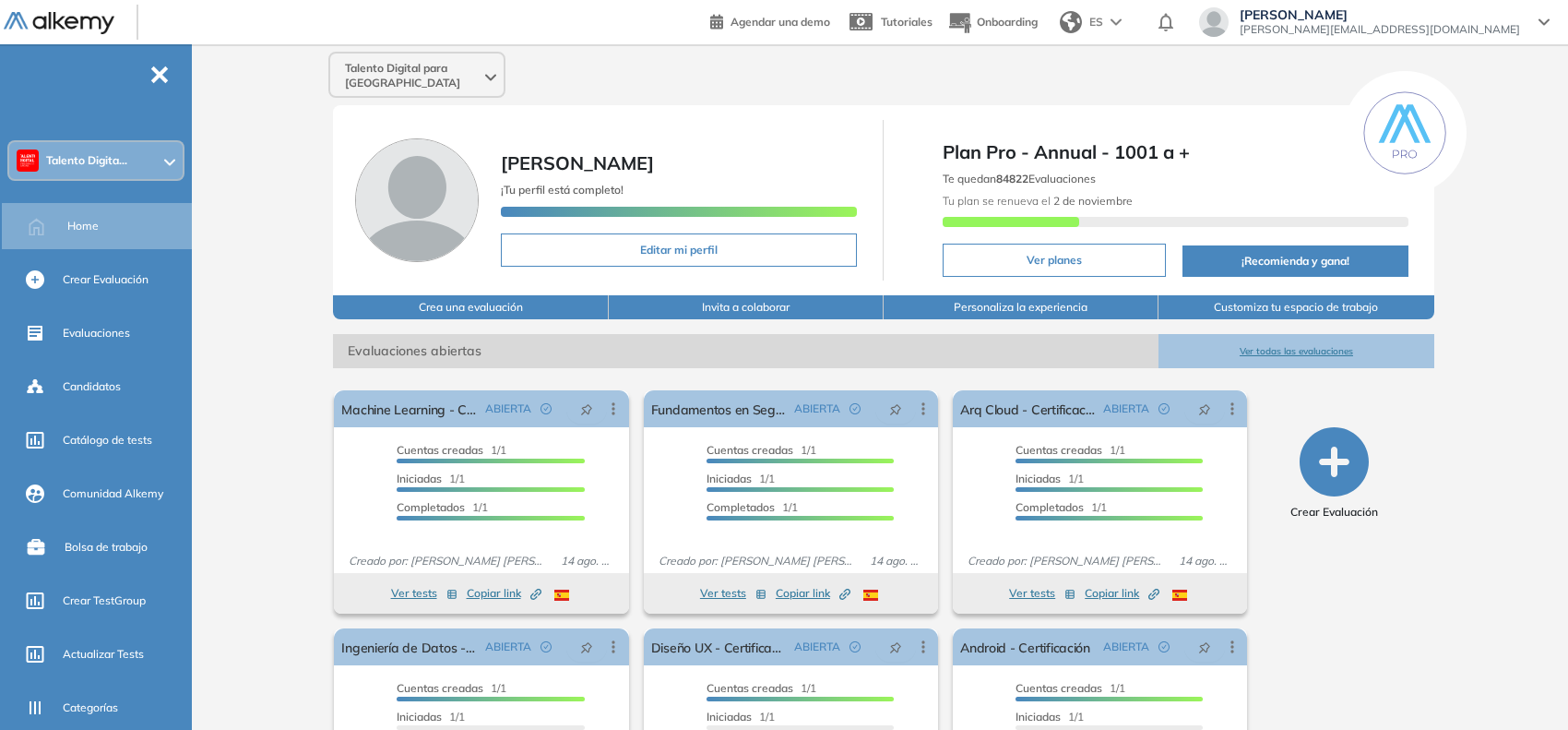
click at [164, 164] on div at bounding box center [170, 160] width 12 height 14
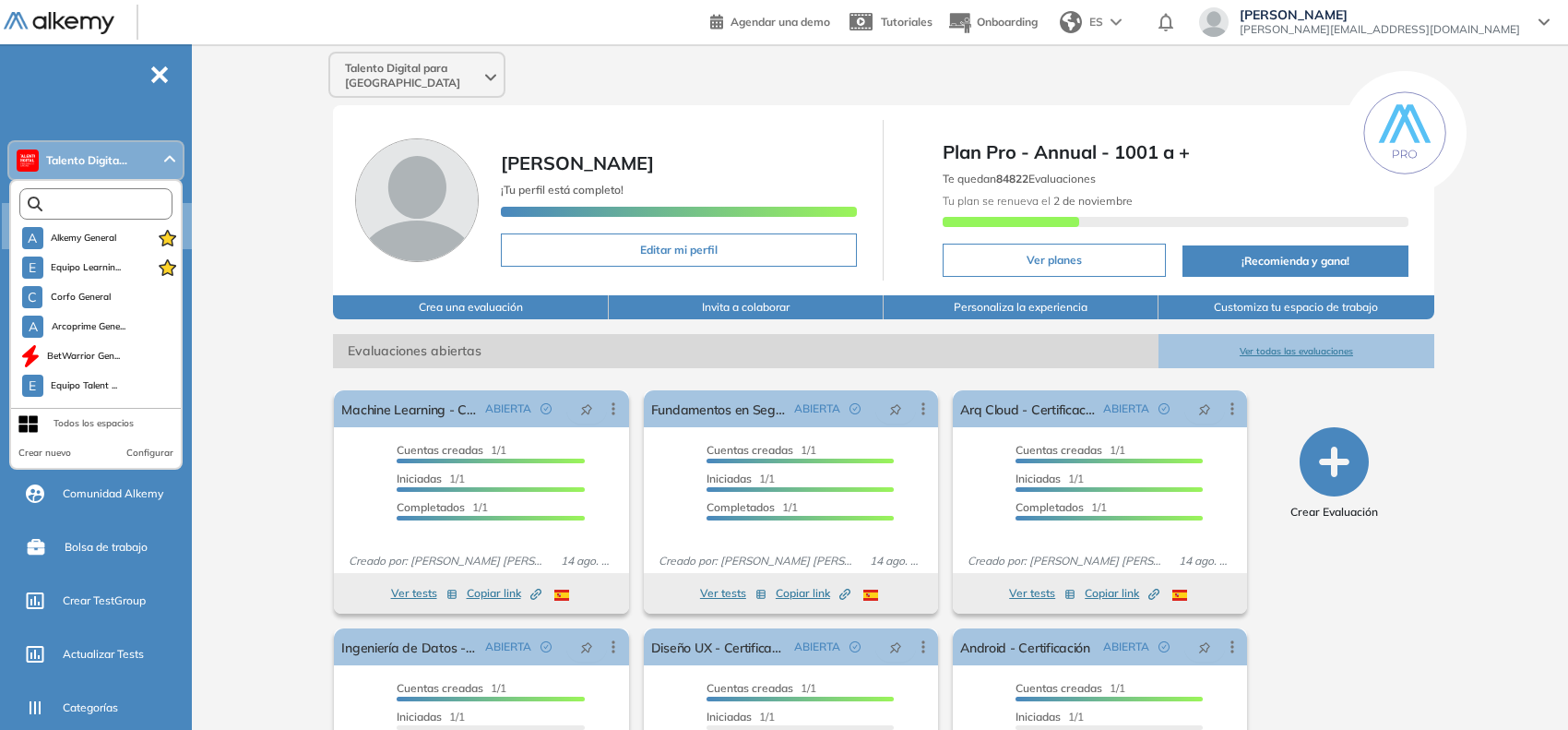
click at [120, 207] on input "text" at bounding box center [100, 204] width 115 height 13
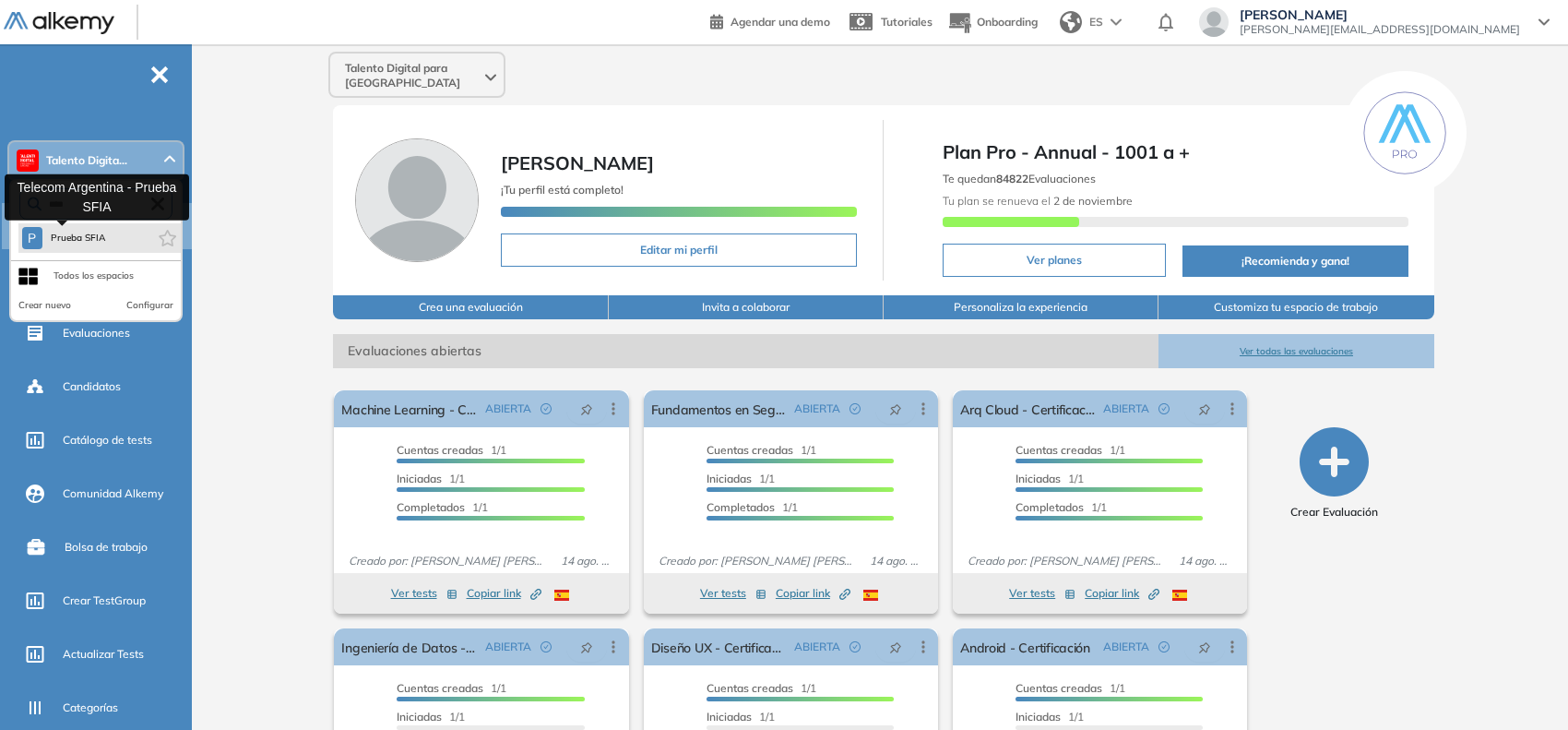
type input "****"
click at [76, 227] on button "P Prueba SFIA" at bounding box center [64, 238] width 84 height 22
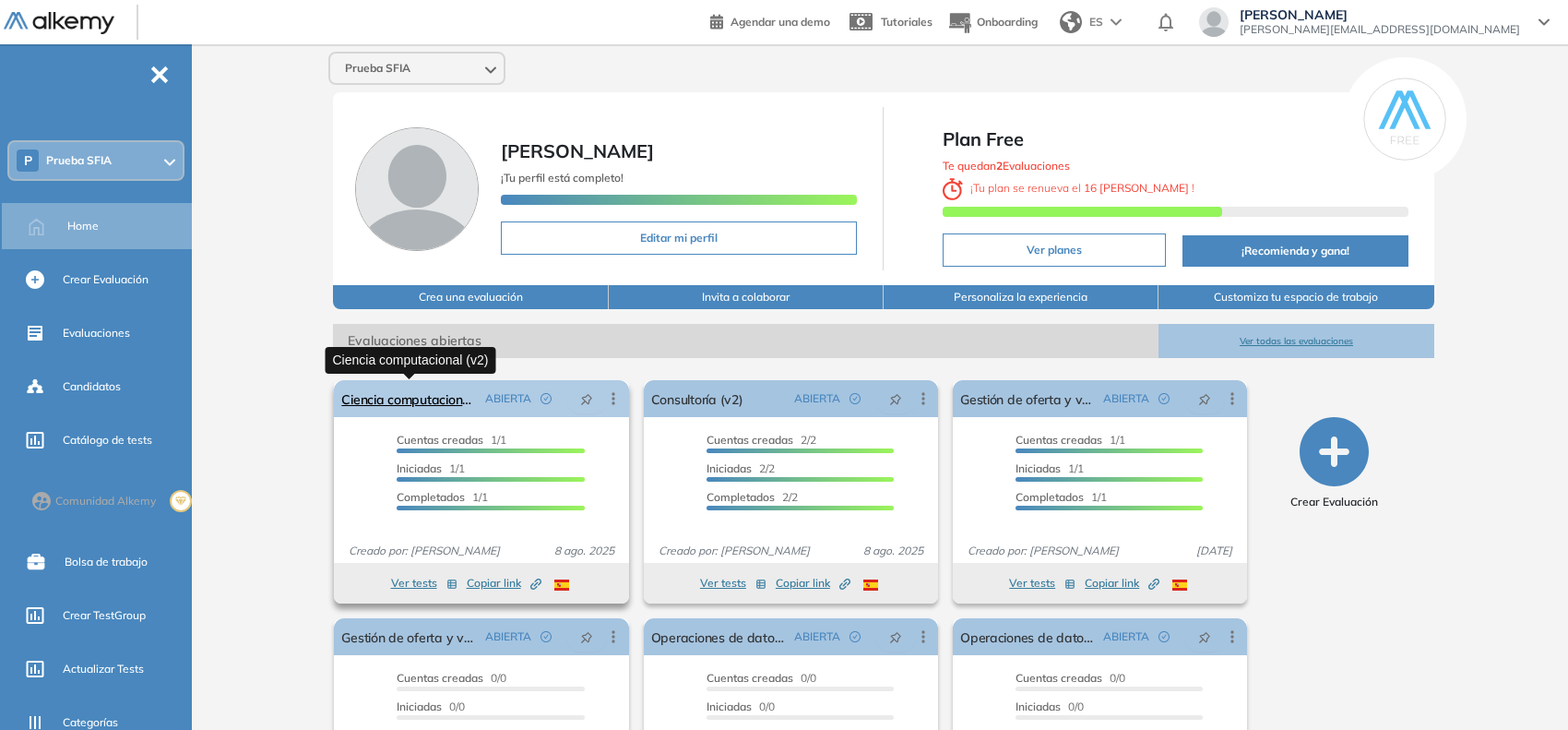
click at [369, 393] on link "Ciencia computacional (v2)" at bounding box center [409, 398] width 135 height 36
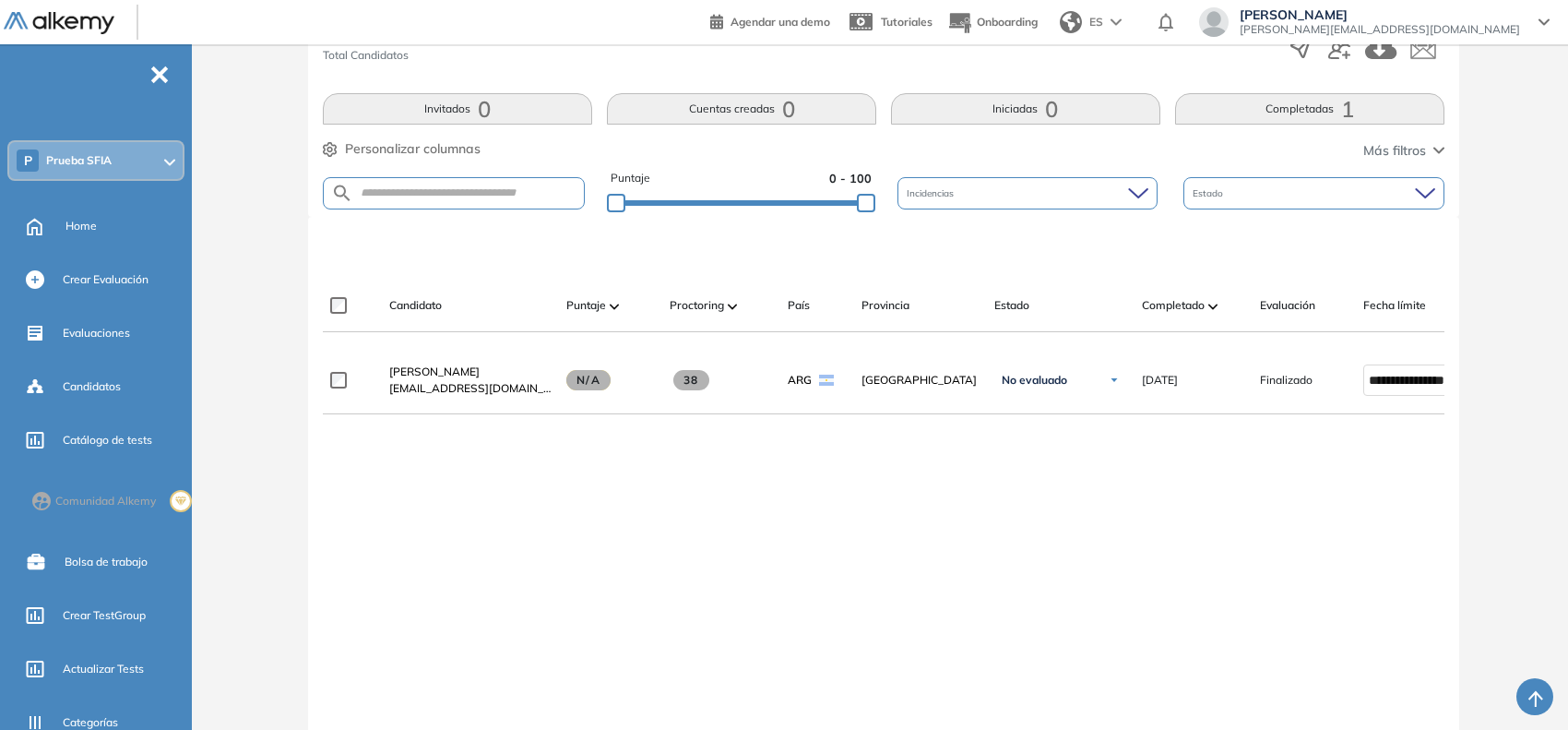
scroll to position [230, 0]
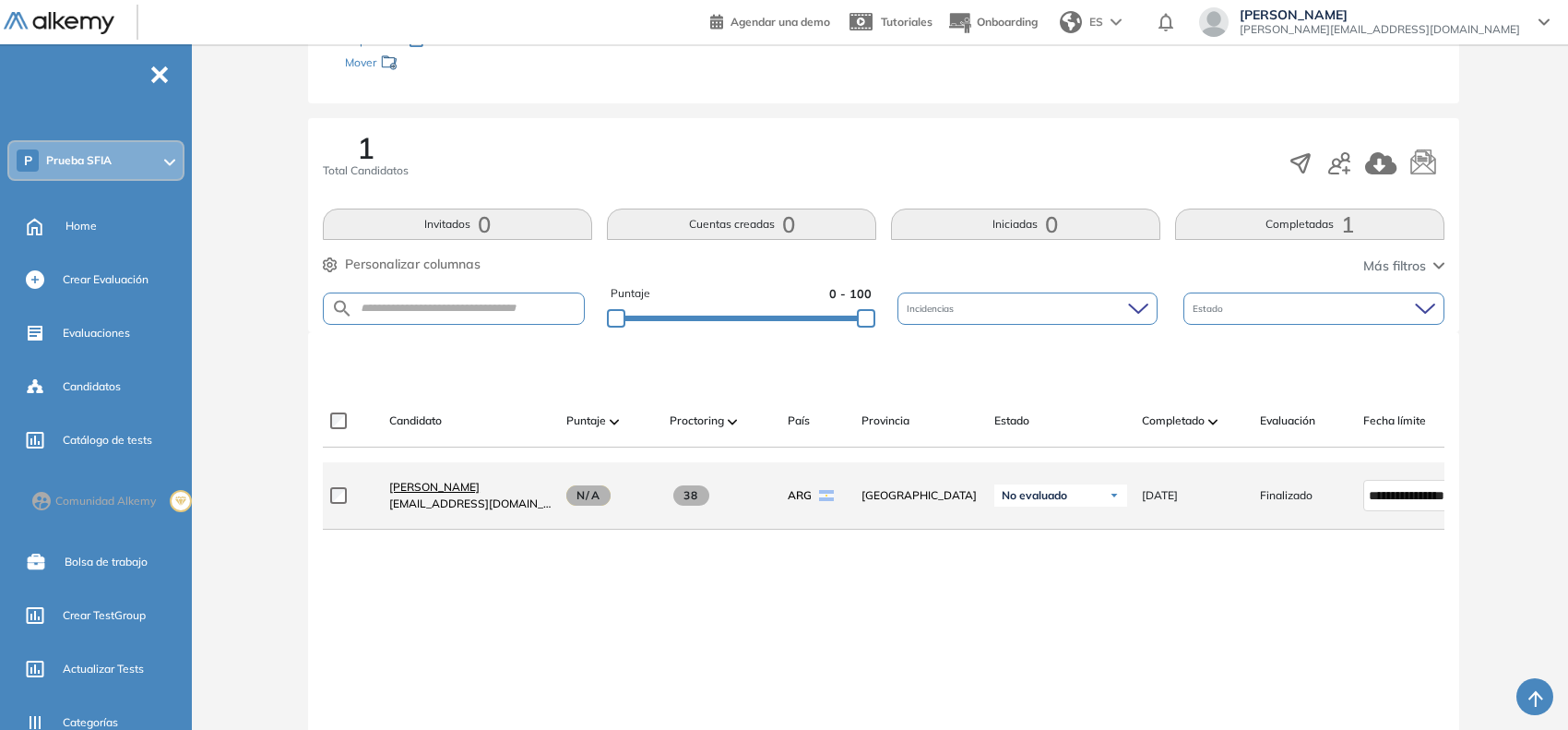
click at [398, 494] on span "Gaston Avaló" at bounding box center [434, 486] width 90 height 13
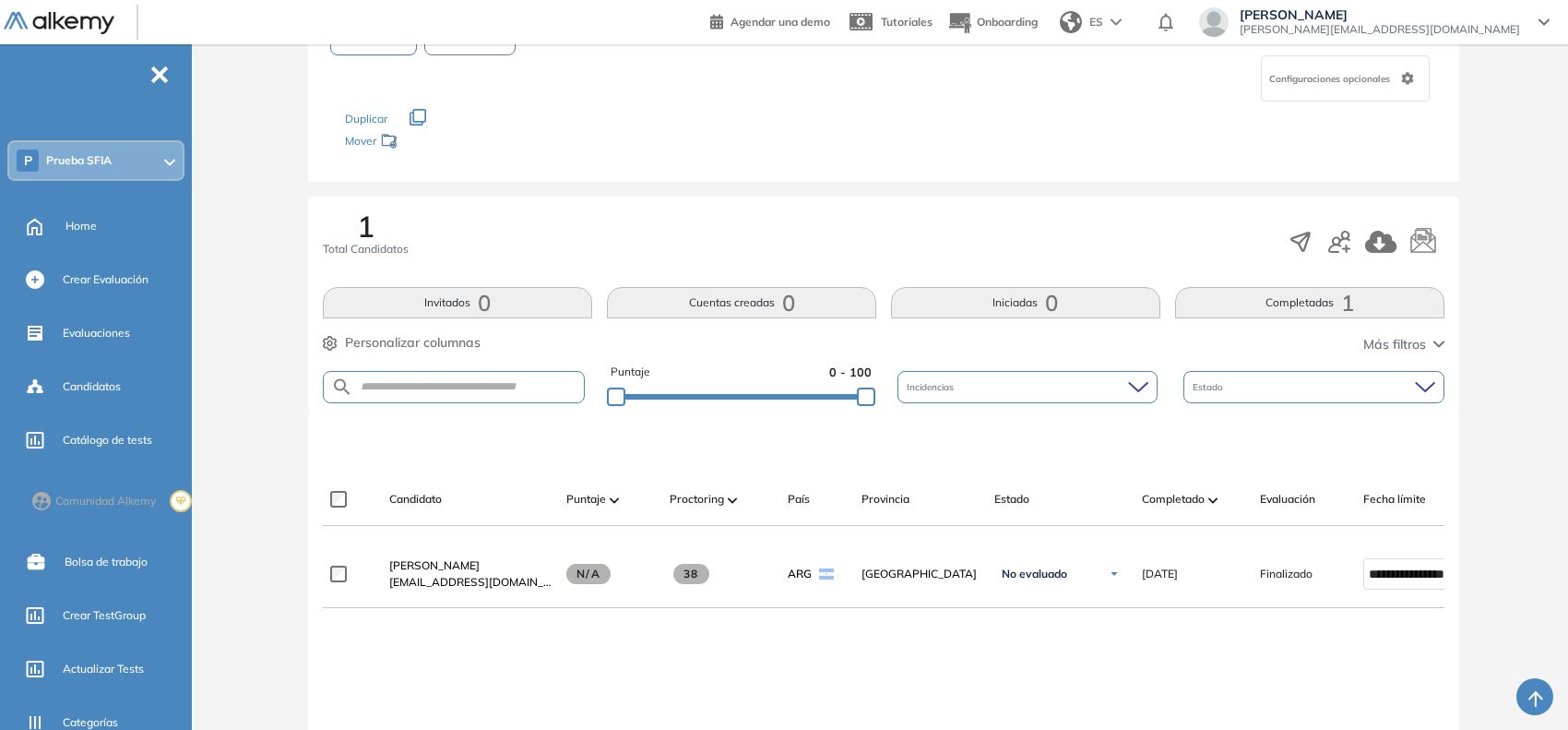
scroll to position [115, 0]
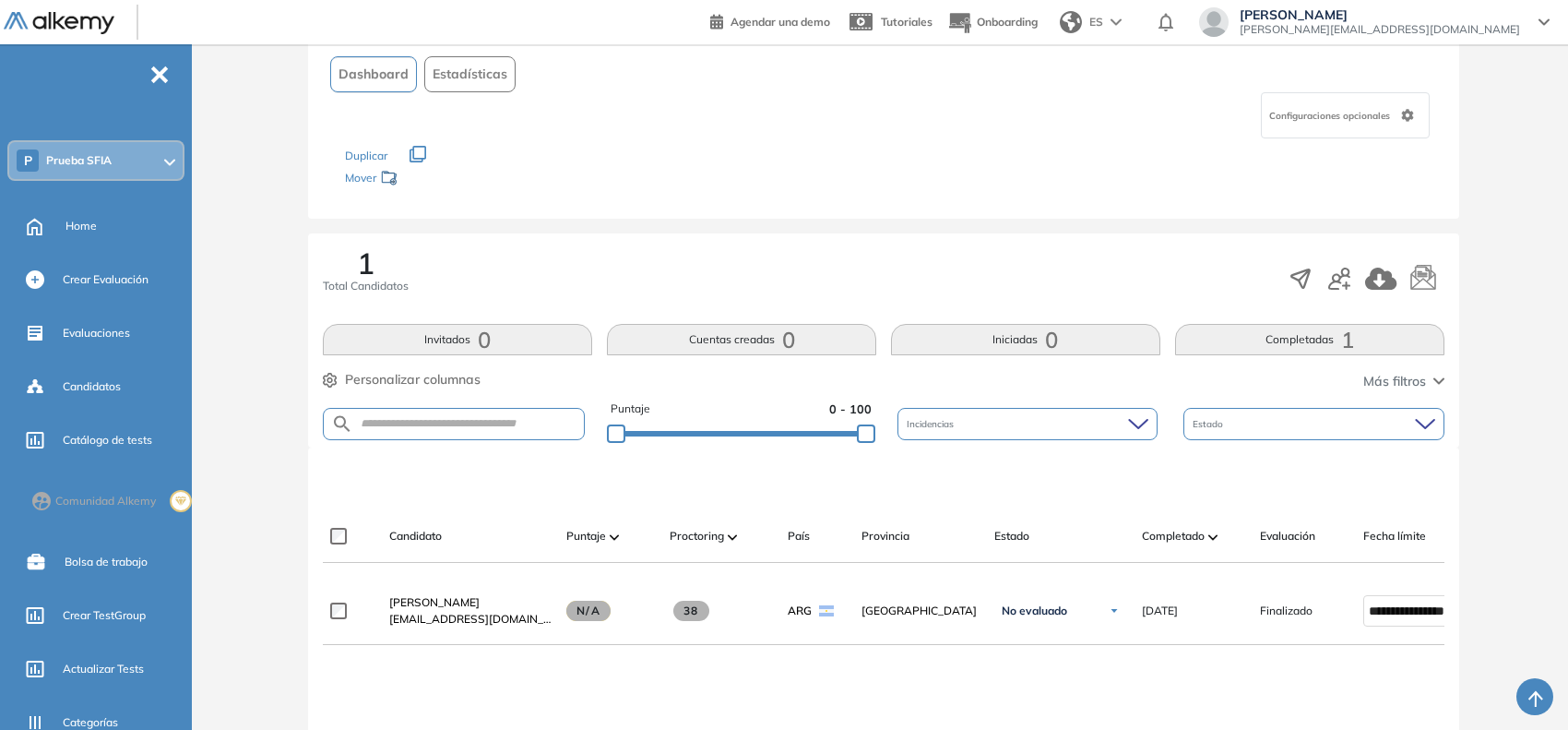
click at [1494, 575] on div "Evaluación : Ciencia computacional (v2) Abierta Ver evaluación Cerrar evaluació…" at bounding box center [883, 485] width 1354 height 1041
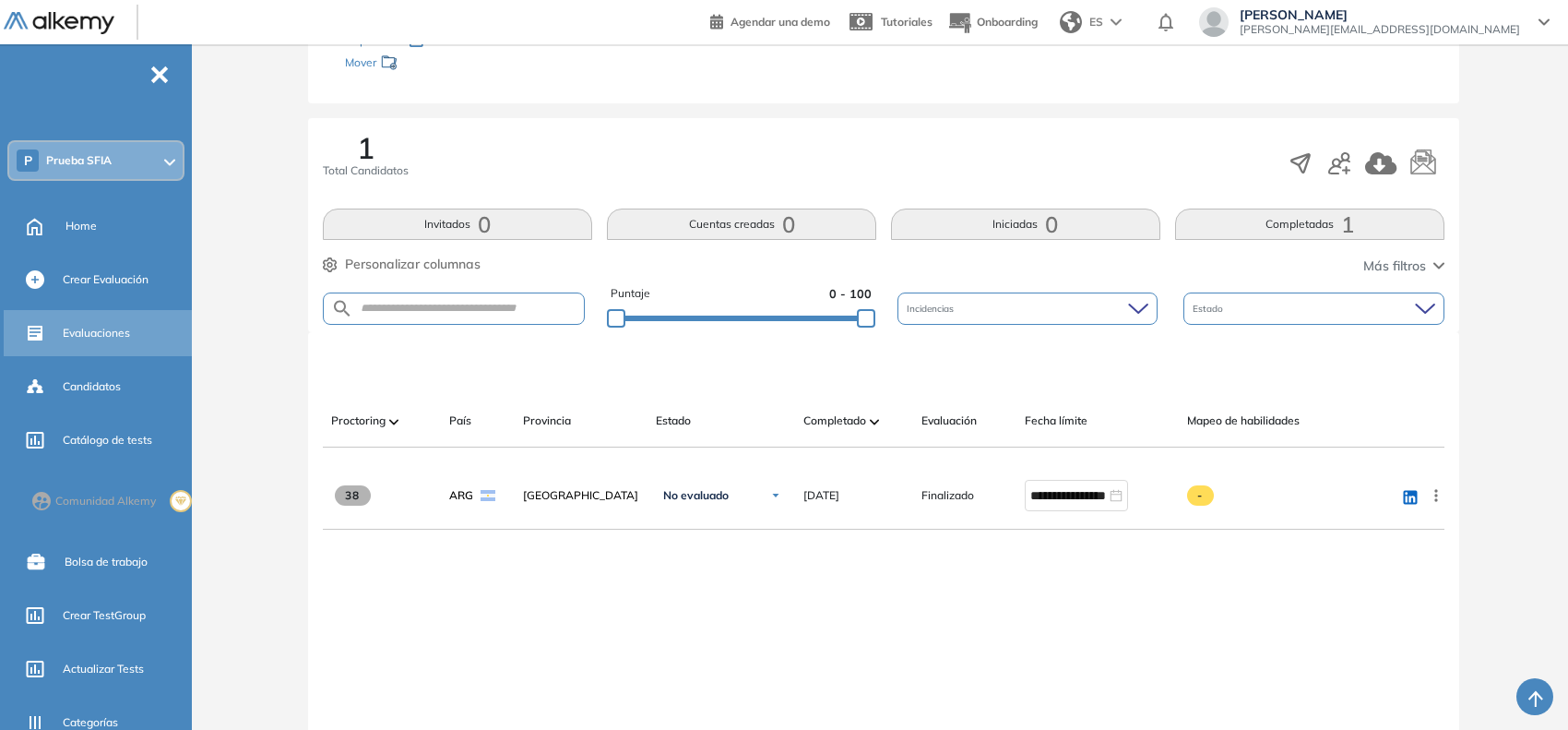
click at [67, 328] on span "Evaluaciones" at bounding box center [96, 333] width 67 height 16
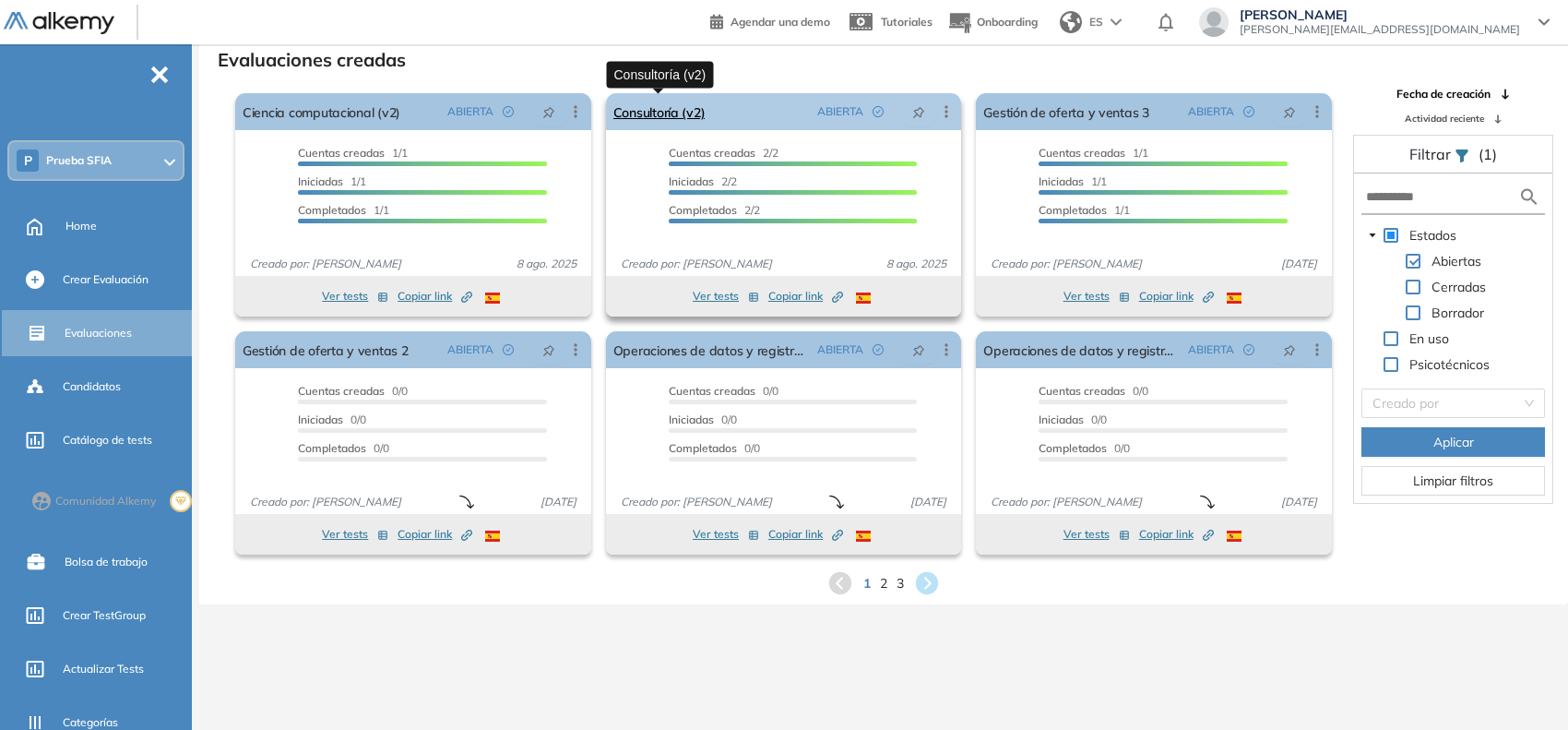
click at [644, 110] on link "Consultoría (v2)" at bounding box center [660, 111] width 92 height 36
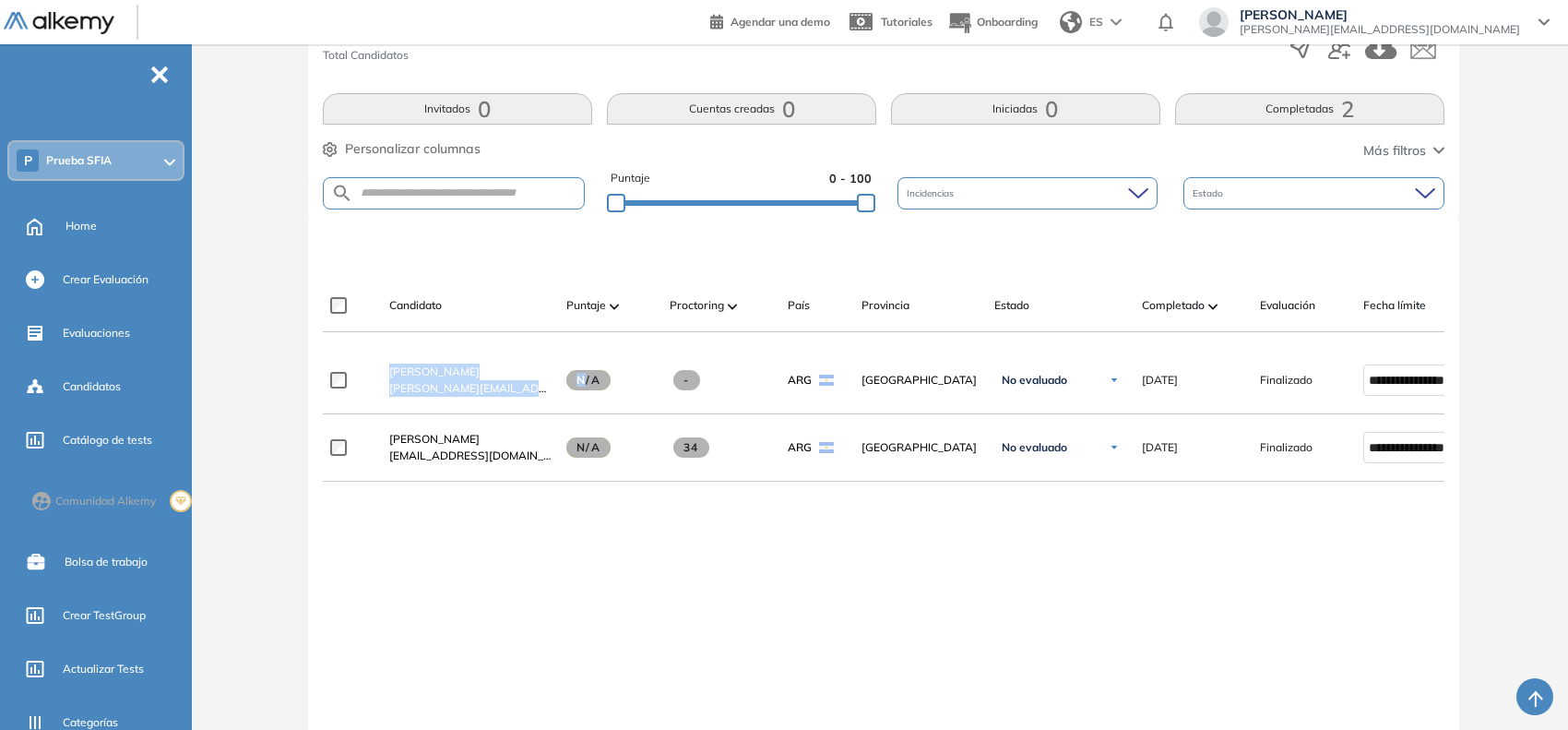
drag, startPoint x: 588, startPoint y: 356, endPoint x: 890, endPoint y: 347, distance: 302.1
click at [887, 347] on div "**********" at bounding box center [884, 542] width 1122 height 527
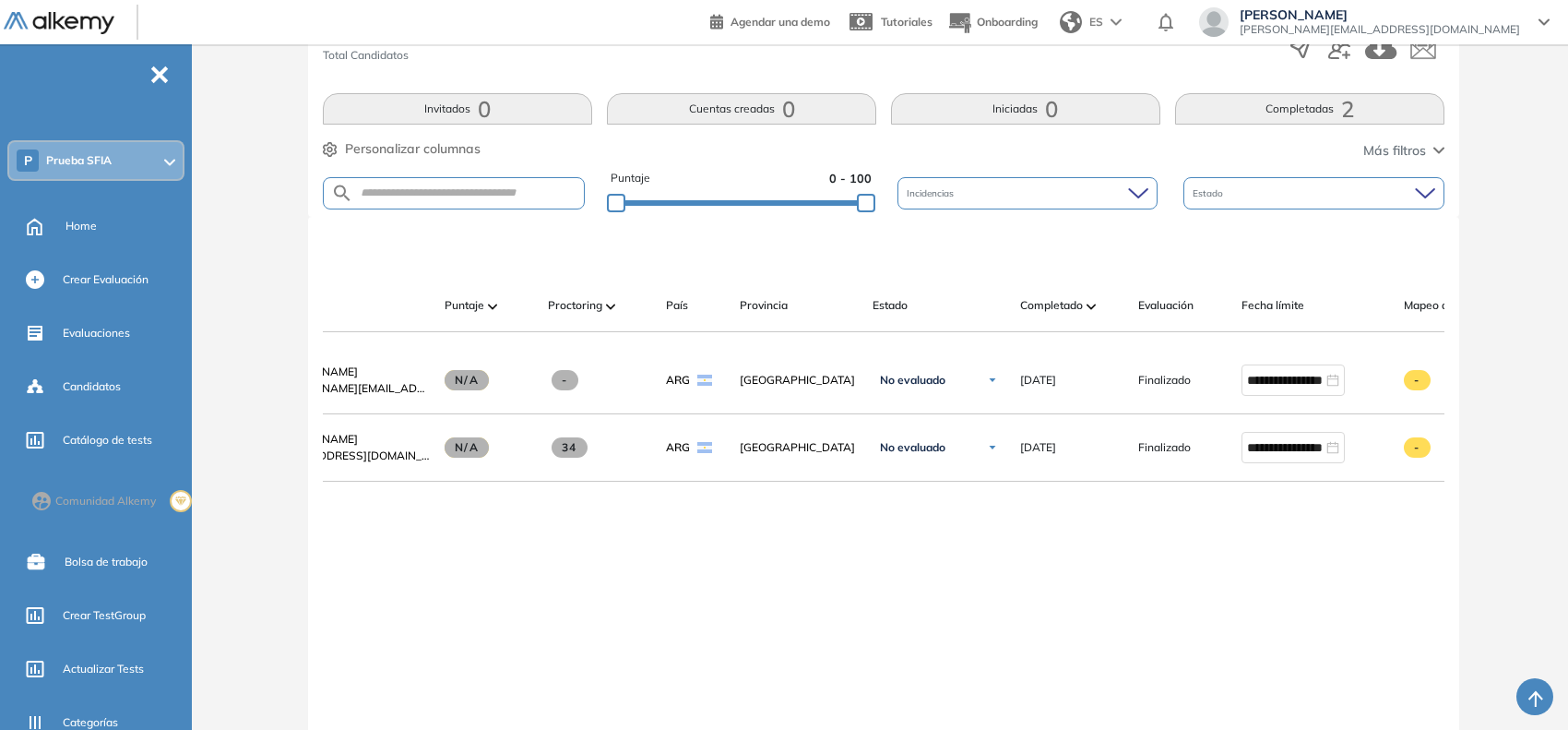
click at [1075, 581] on div "**********" at bounding box center [884, 570] width 1122 height 445
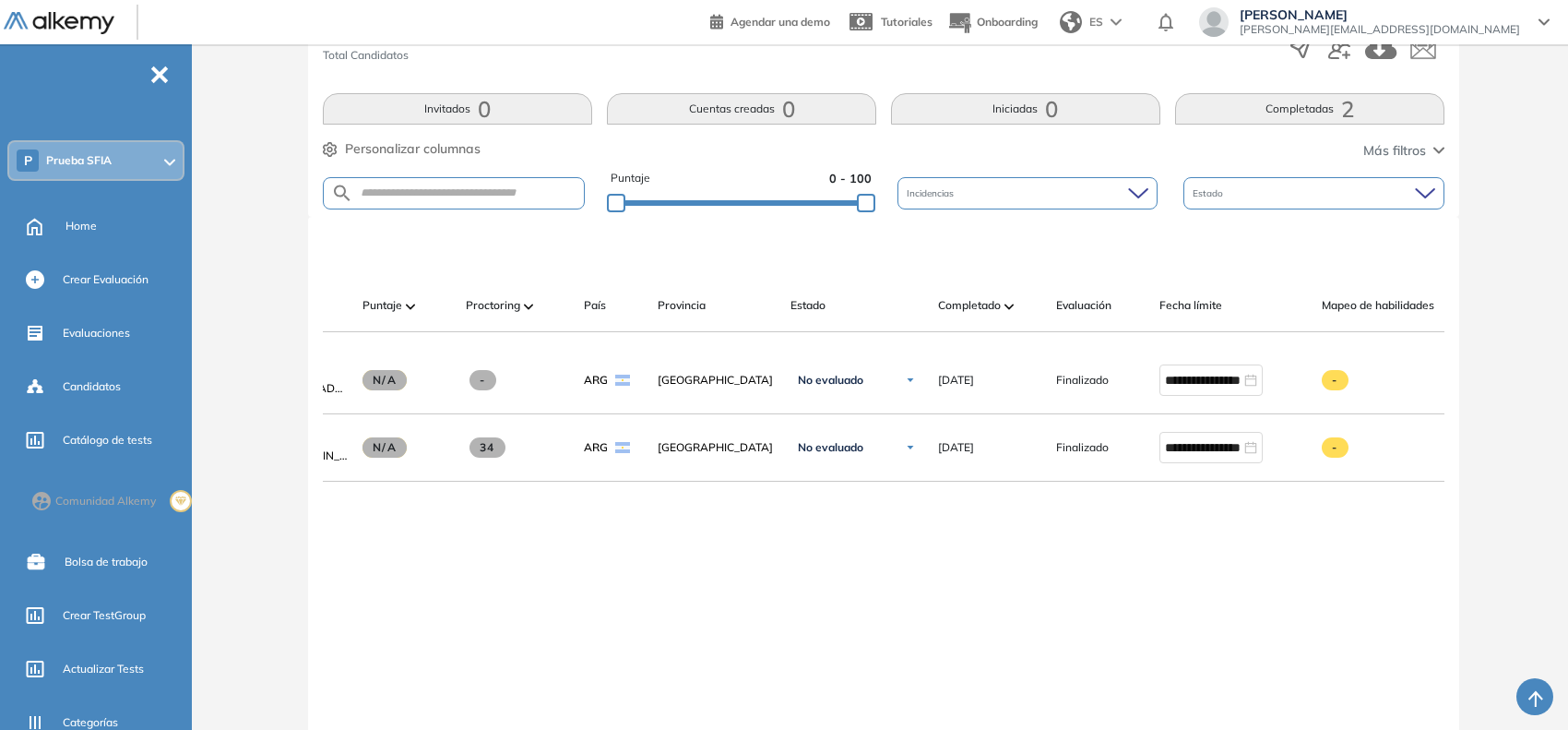
click at [143, 171] on div "P Prueba SFIA" at bounding box center [96, 160] width 174 height 36
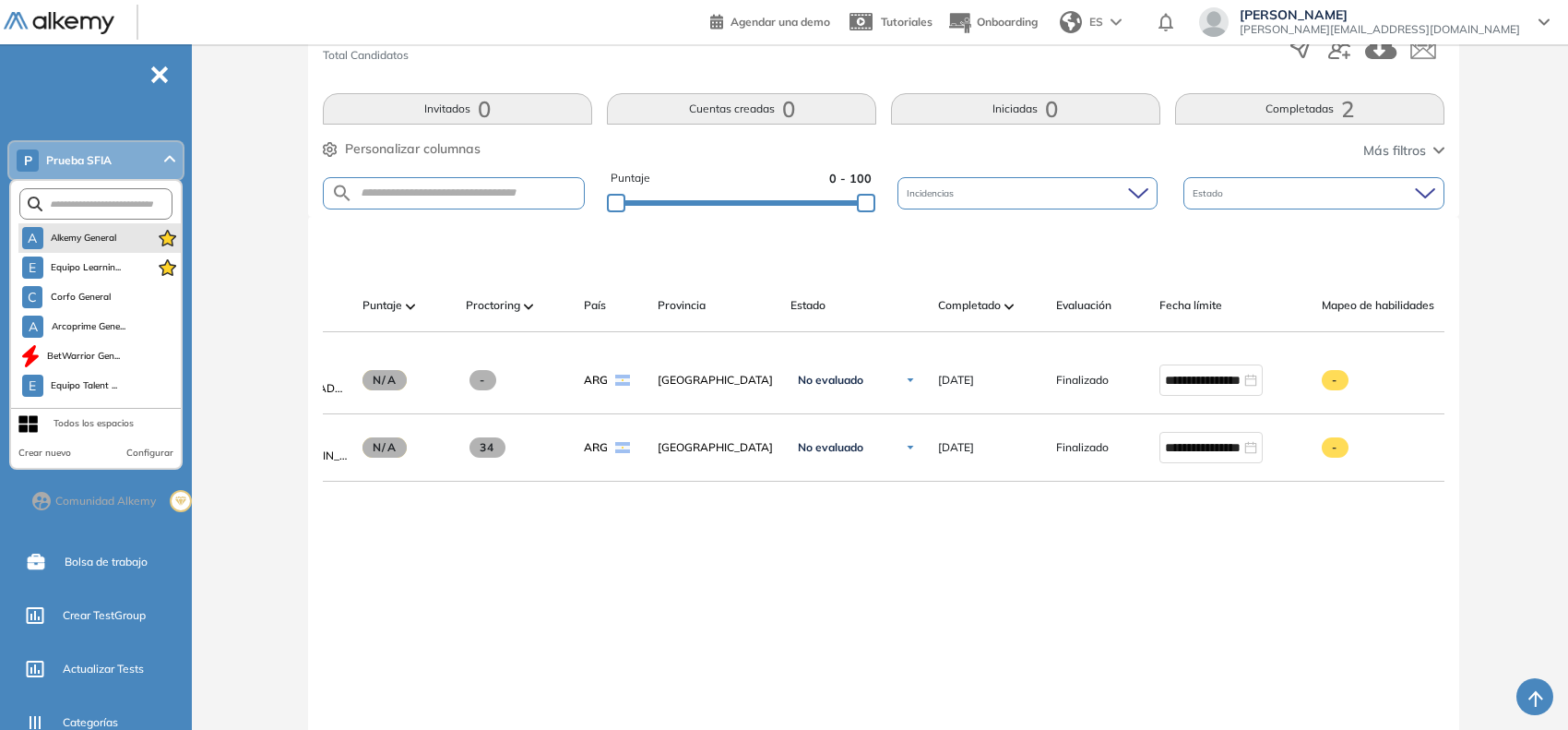
click at [93, 249] on li "A Alkemy General" at bounding box center [99, 238] width 162 height 30
click at [99, 238] on span "Alkemy General" at bounding box center [83, 237] width 66 height 14
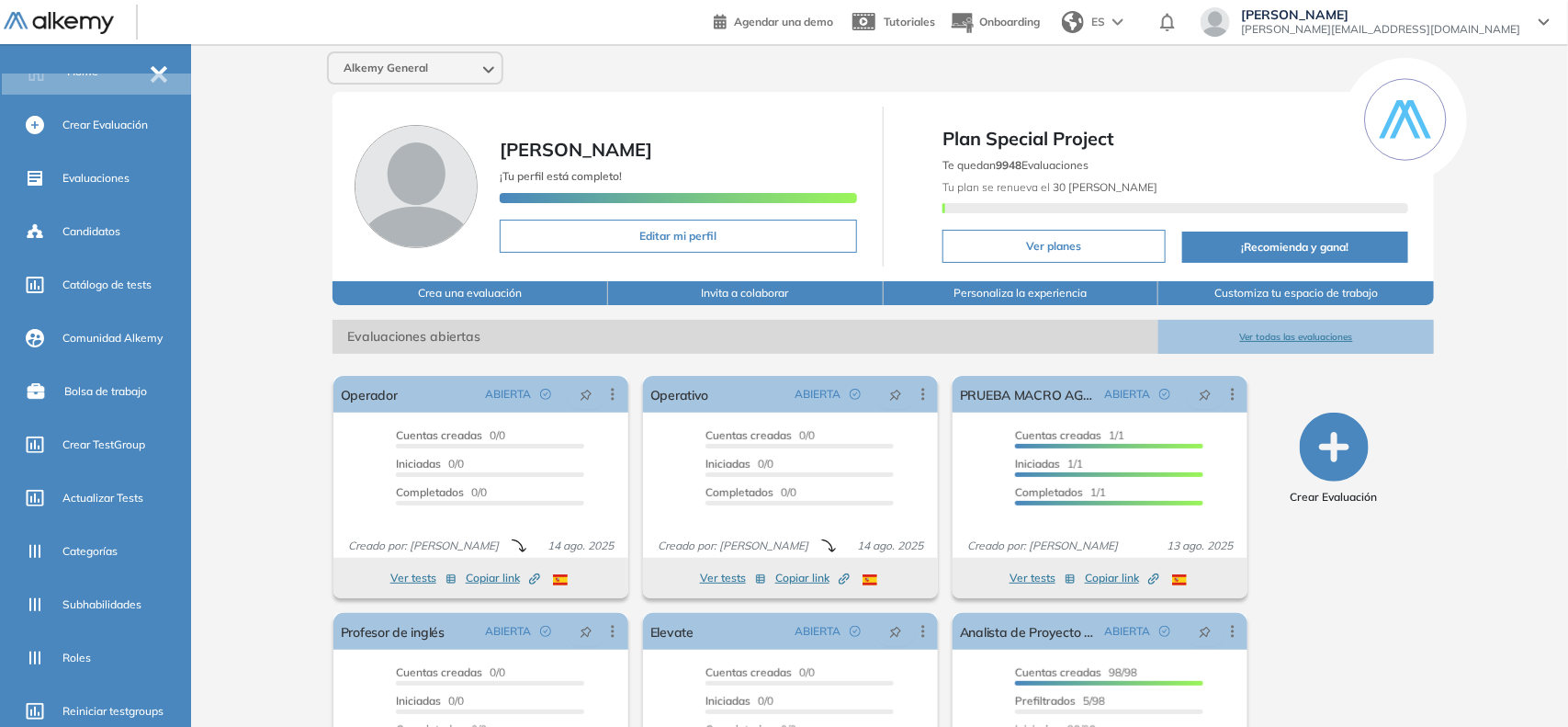
scroll to position [290, 0]
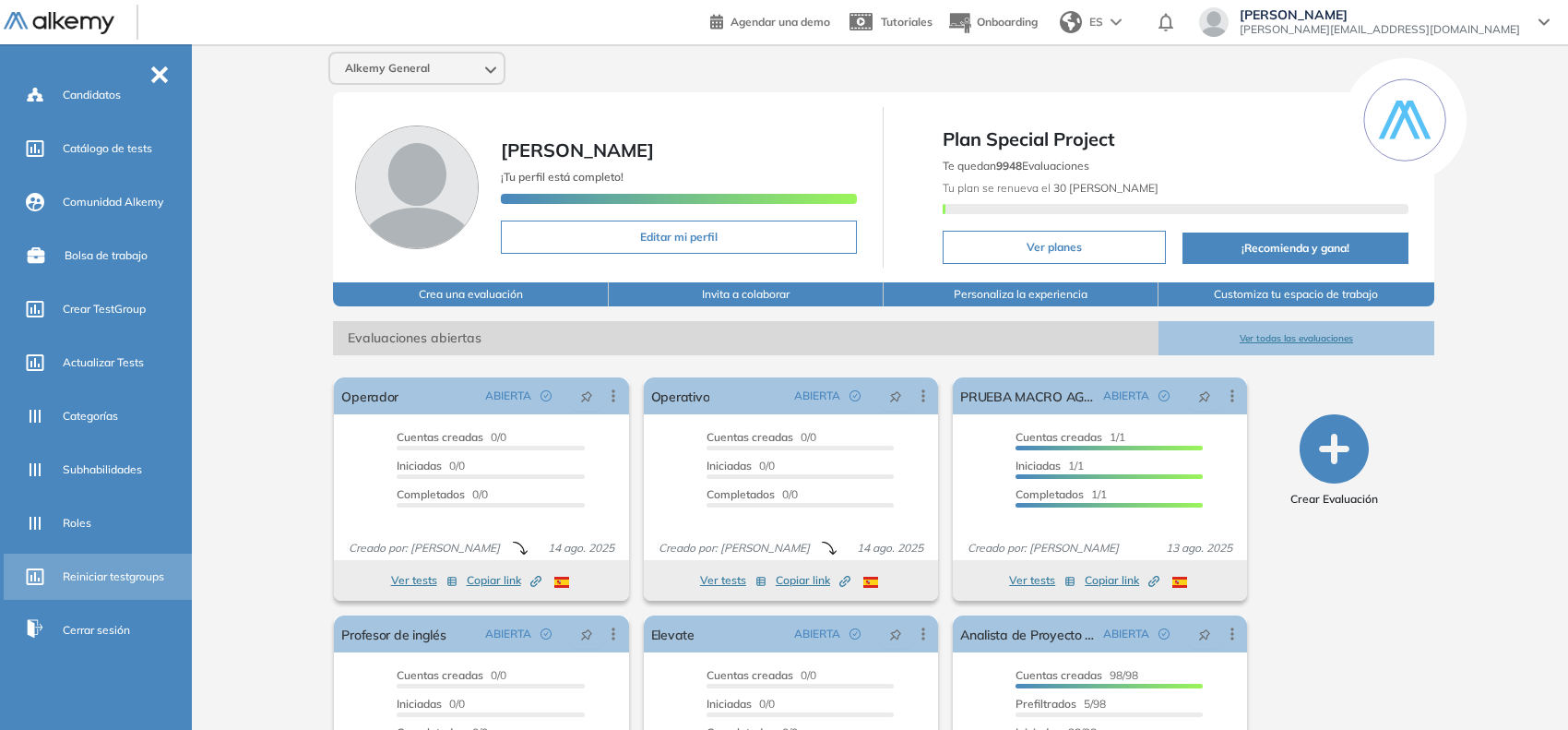
click at [122, 568] on span "Reiniciar testgroups" at bounding box center [113, 576] width 102 height 16
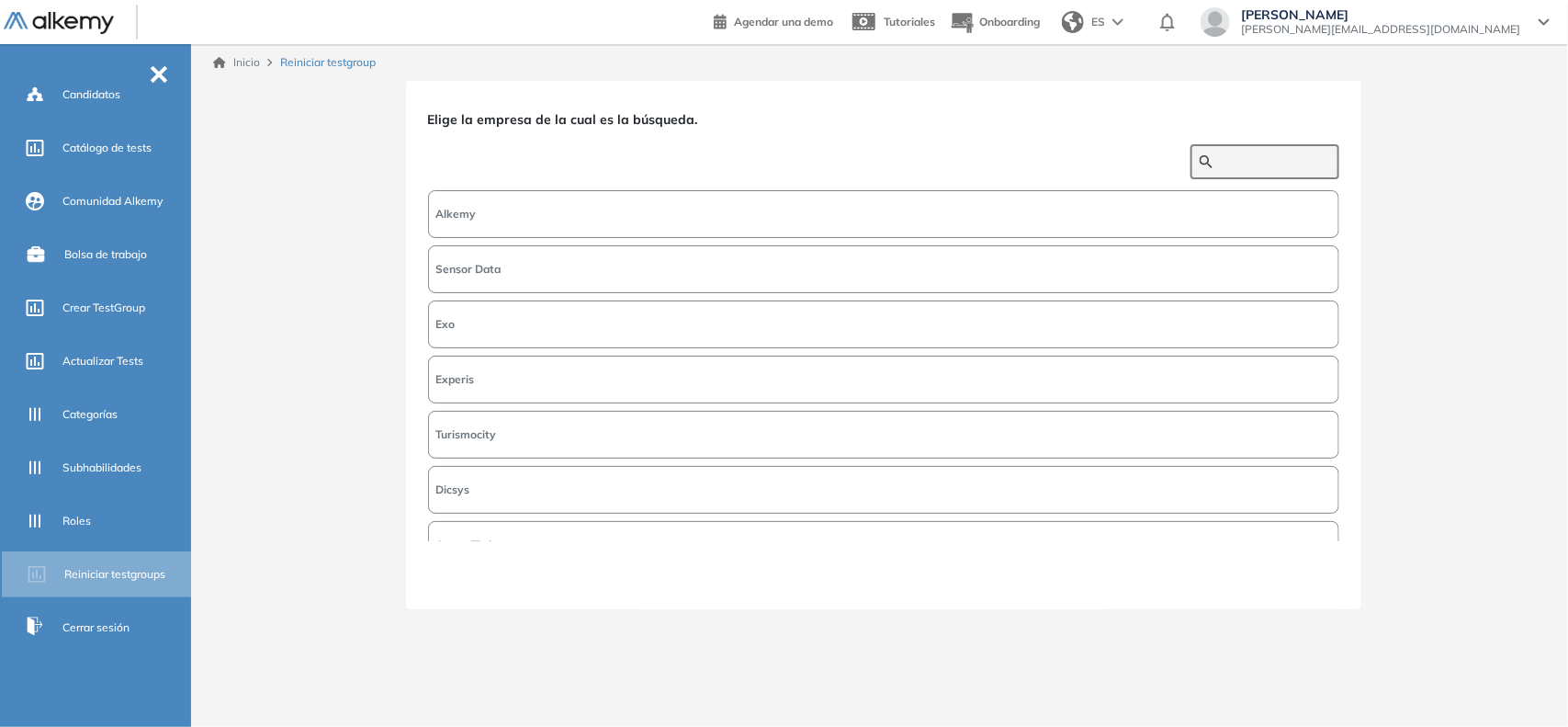
click at [1219, 159] on input "text" at bounding box center [1274, 161] width 110 height 16
type input "*****"
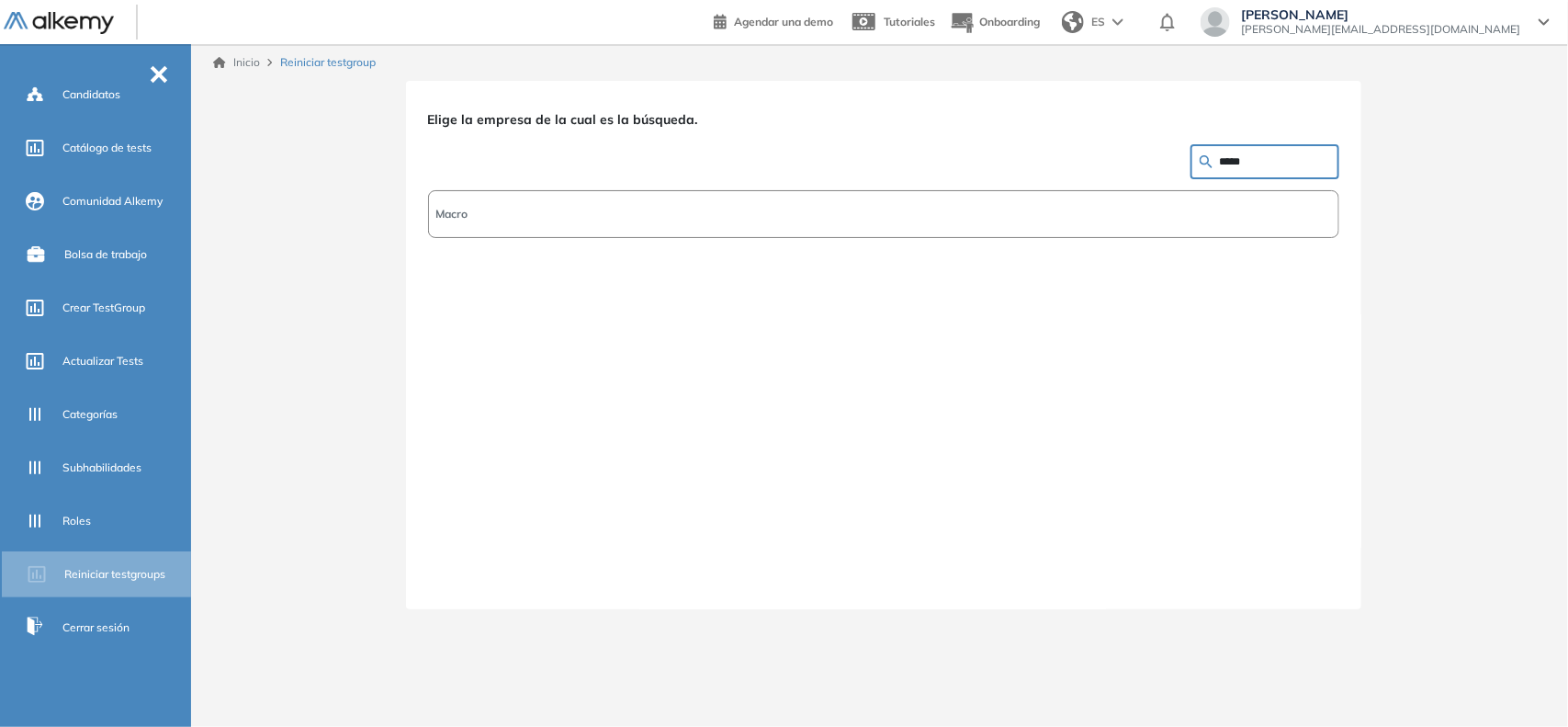
click at [1215, 198] on button "Macro" at bounding box center [883, 214] width 911 height 48
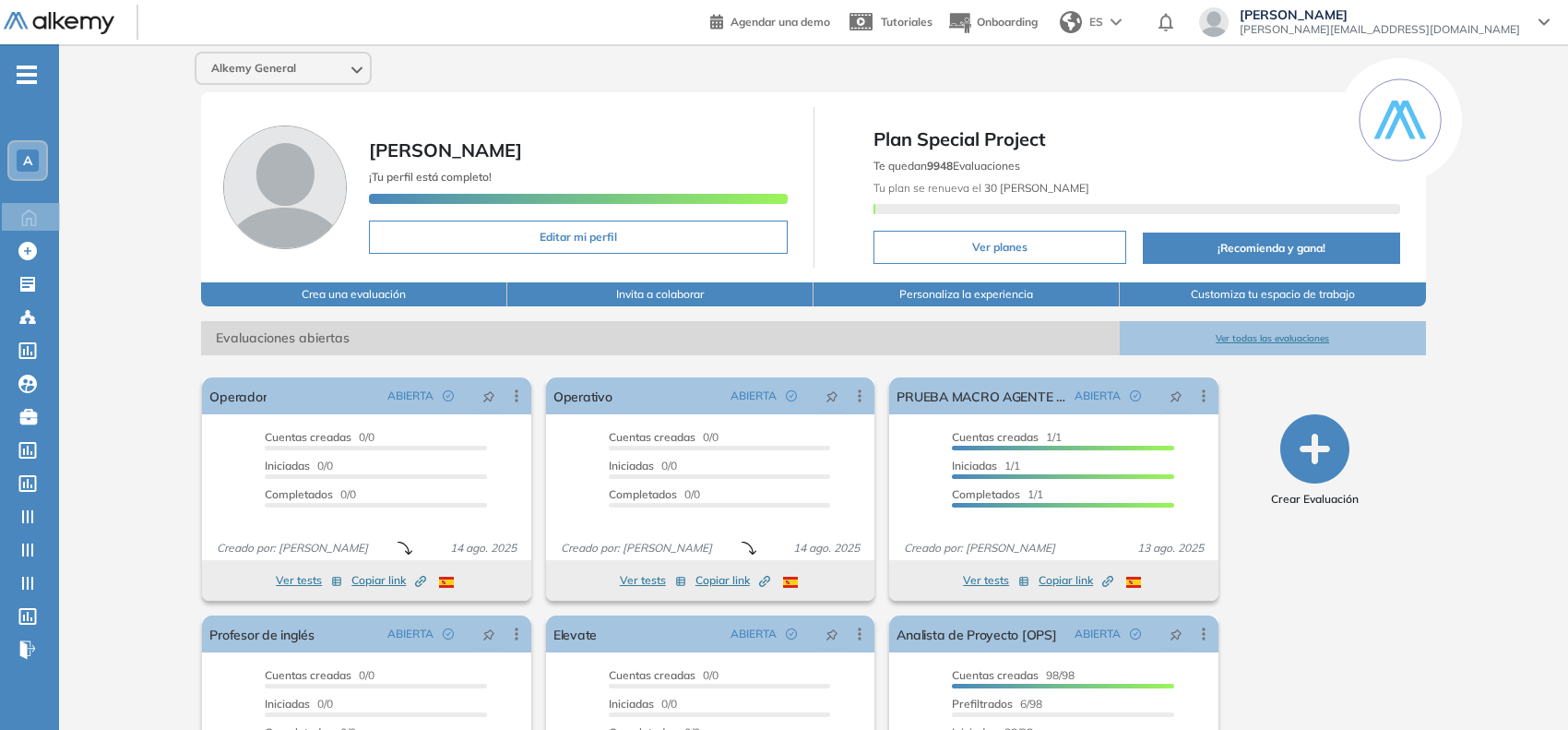
click at [29, 80] on span "-" at bounding box center [26, 72] width 20 height 14
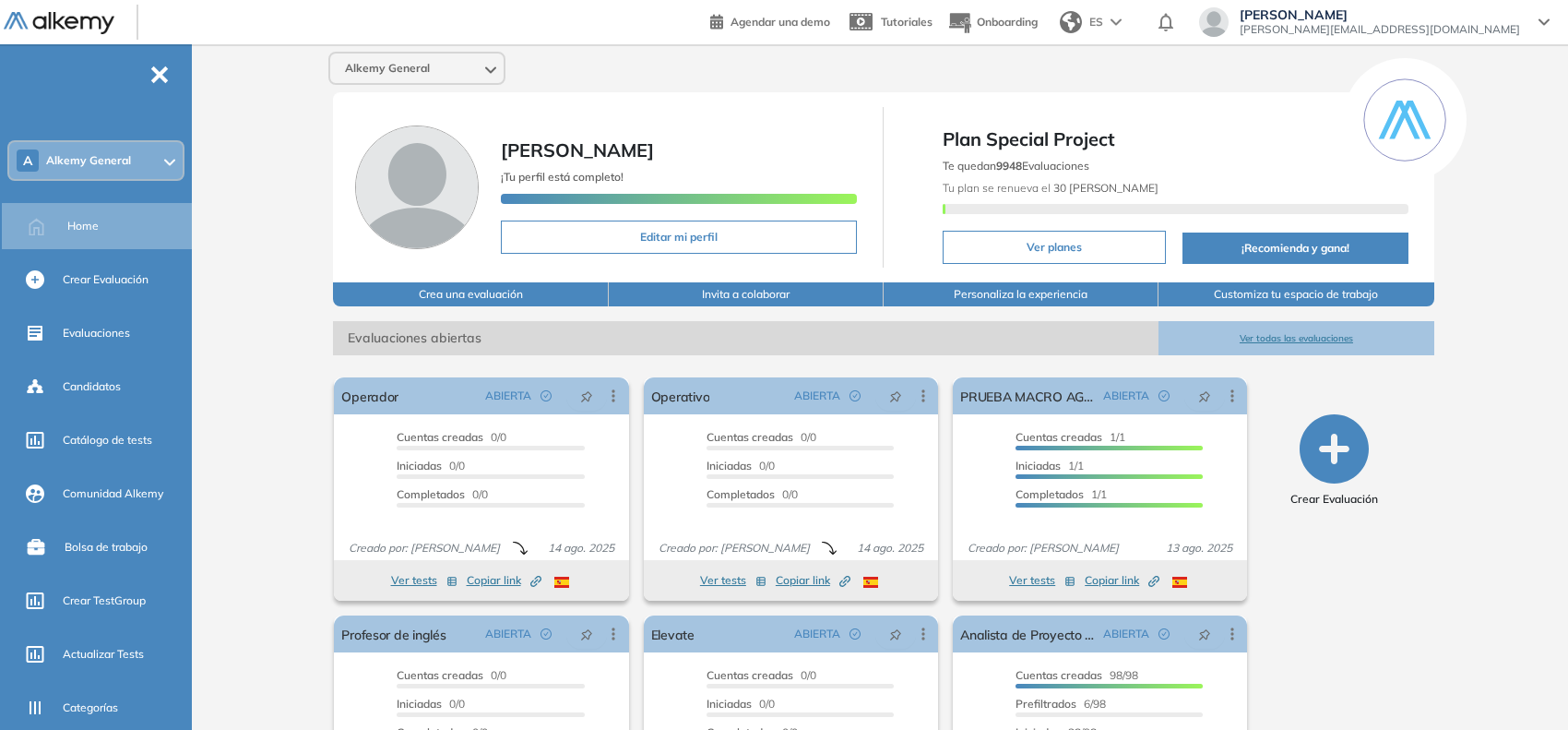
click at [66, 157] on span "Alkemy General" at bounding box center [88, 160] width 84 height 14
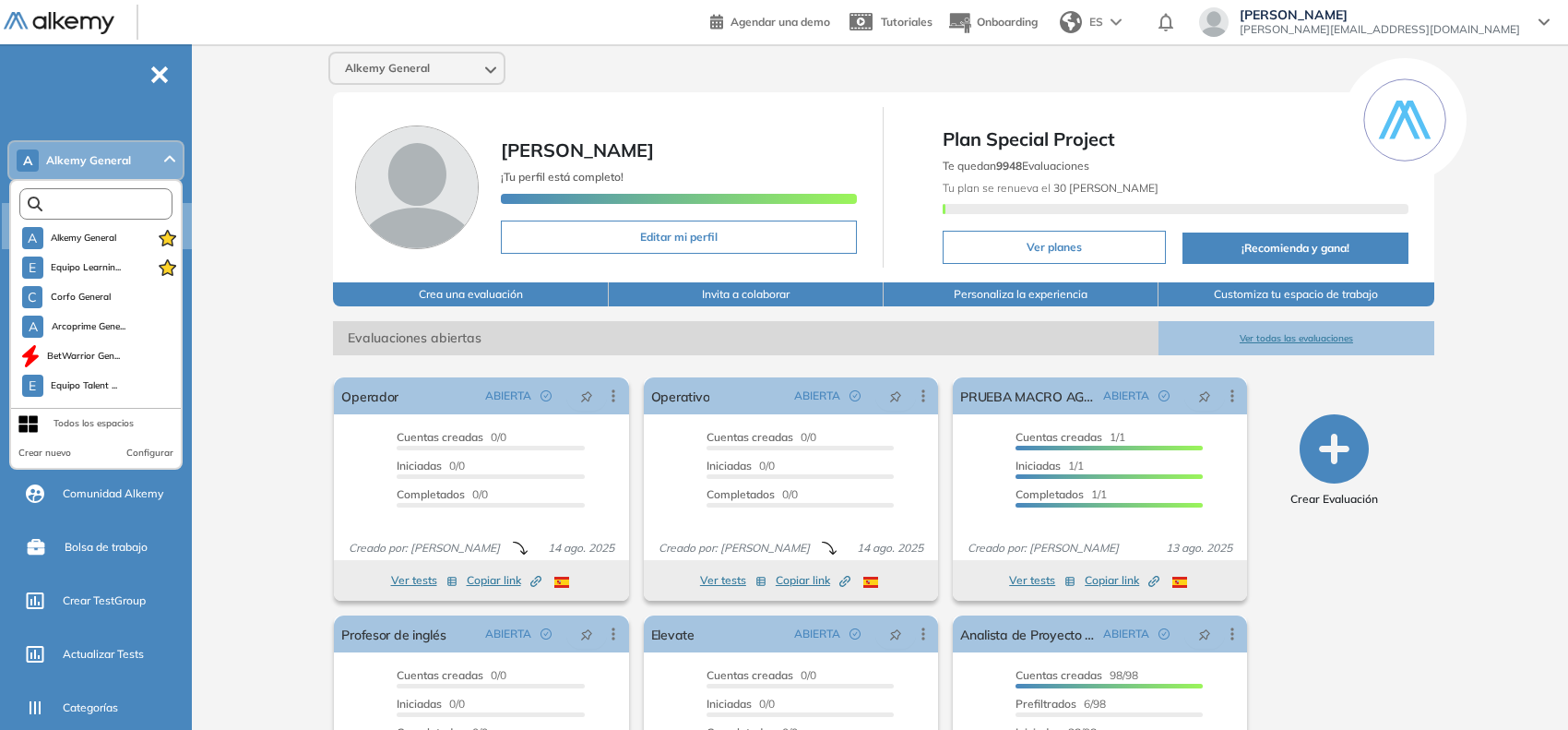
click at [92, 199] on input "text" at bounding box center [100, 204] width 115 height 13
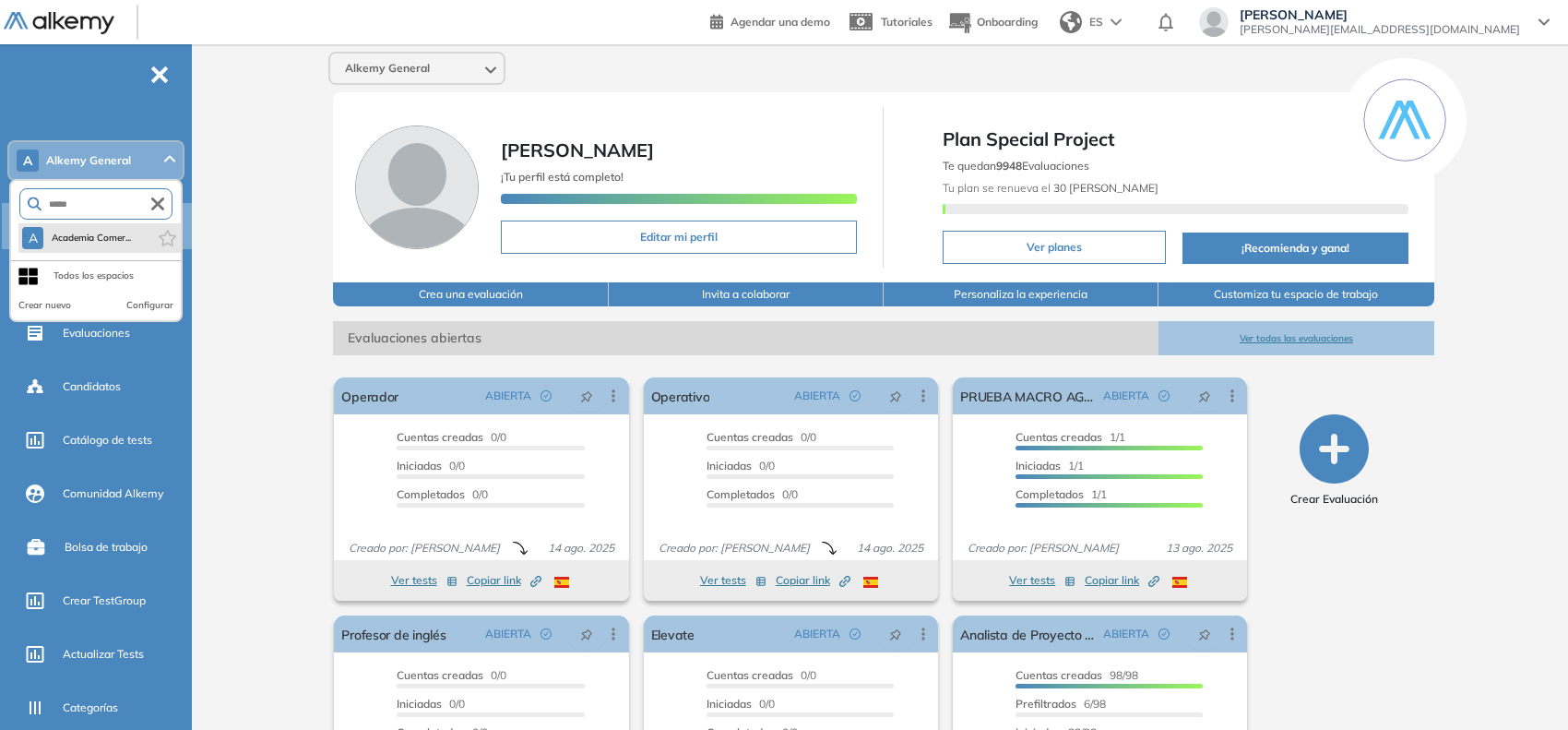
type input "*****"
click at [59, 243] on span "Academia Comer..." at bounding box center [91, 237] width 81 height 14
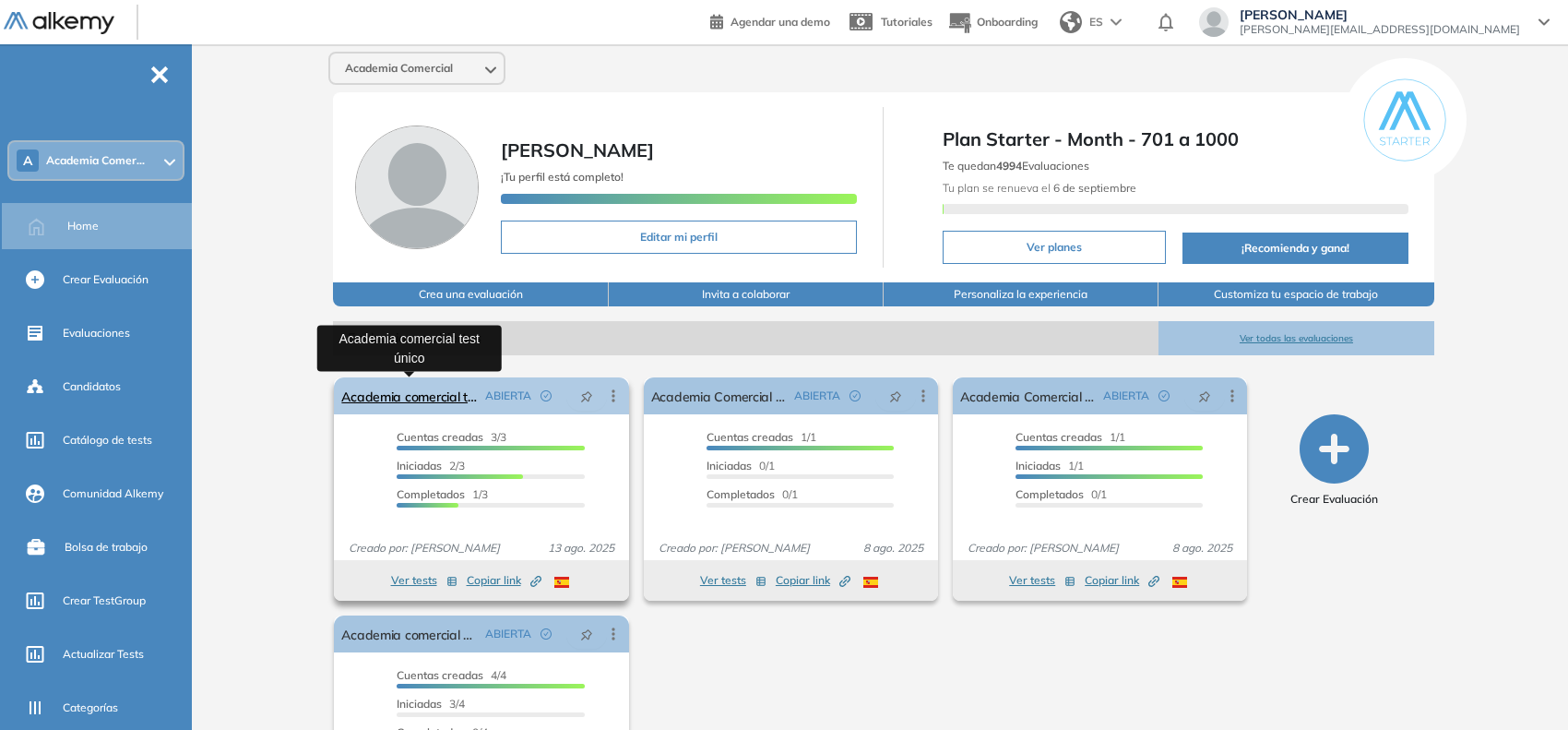
click at [417, 395] on link "Academia comercial test único" at bounding box center [409, 395] width 135 height 36
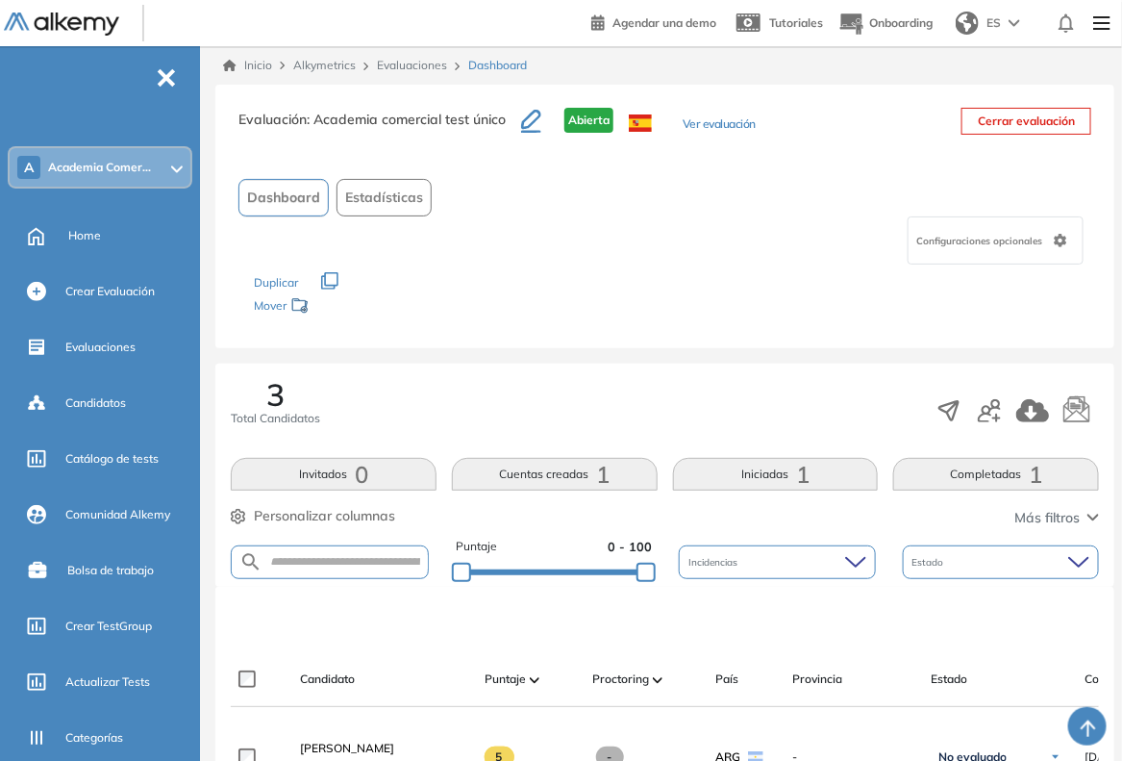
scroll to position [565, 0]
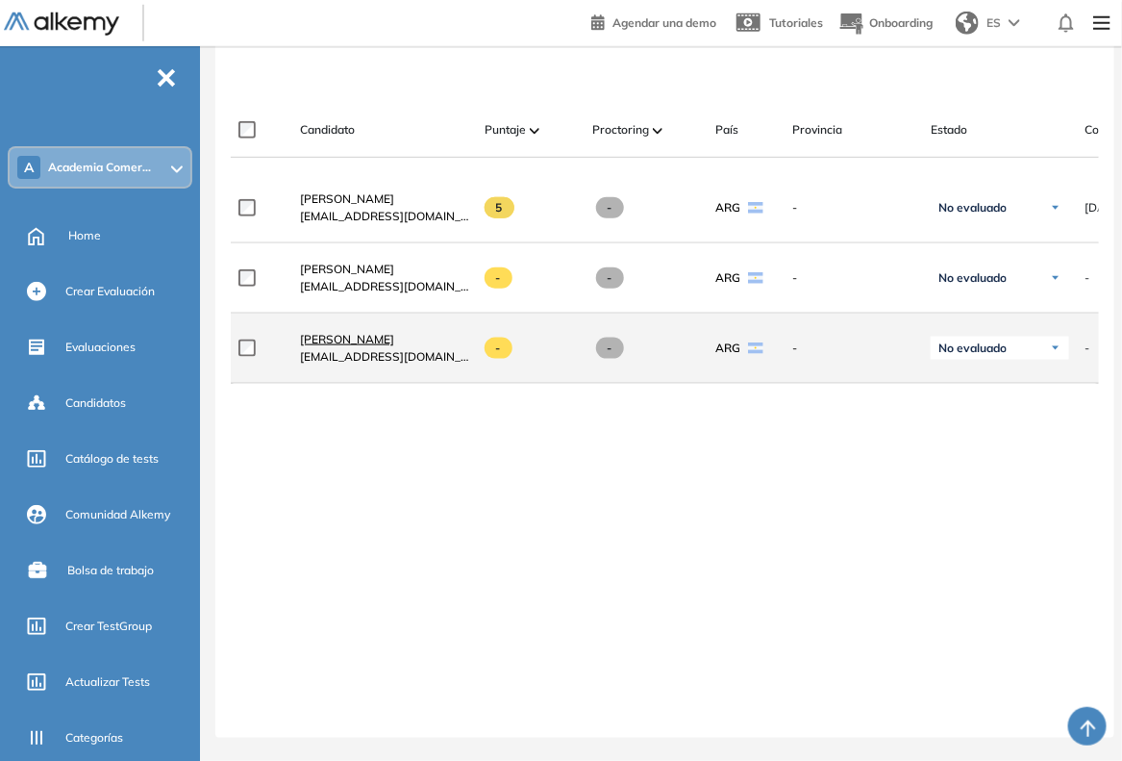
click at [343, 335] on span "[PERSON_NAME]" at bounding box center [347, 339] width 94 height 14
